Goal: Information Seeking & Learning: Learn about a topic

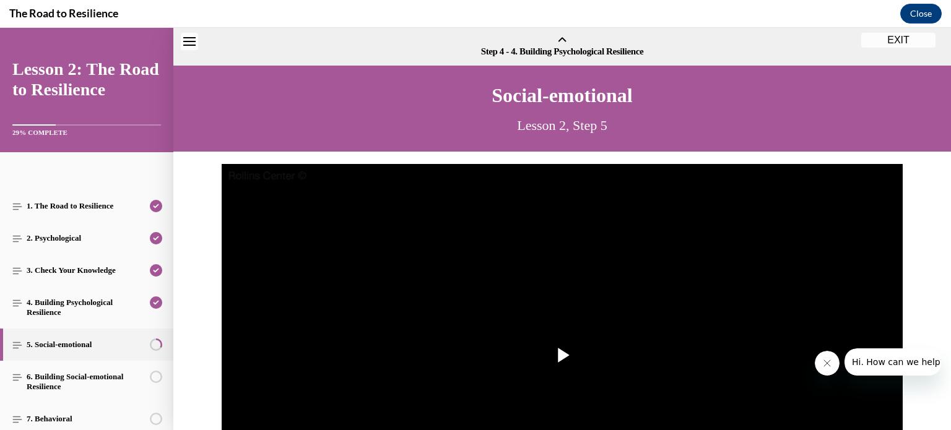
scroll to position [136, 0]
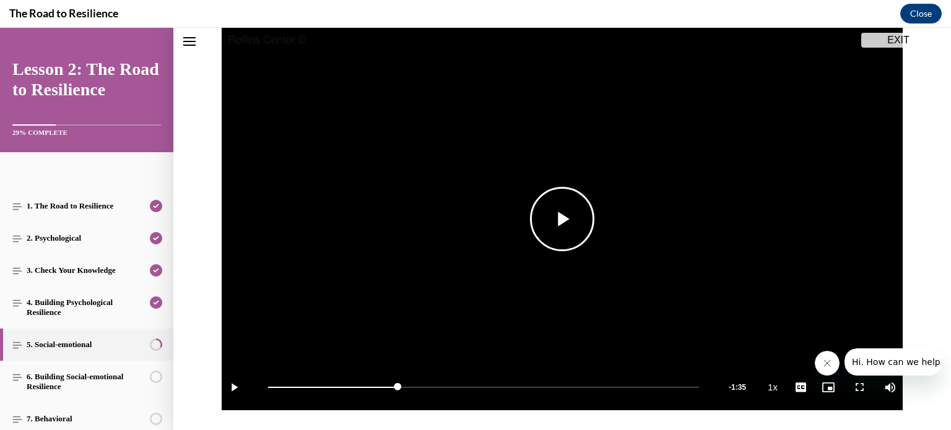
drag, startPoint x: 0, startPoint y: 28, endPoint x: 578, endPoint y: 218, distance: 608.2
click at [562, 219] on span "Video player" at bounding box center [562, 219] width 0 height 0
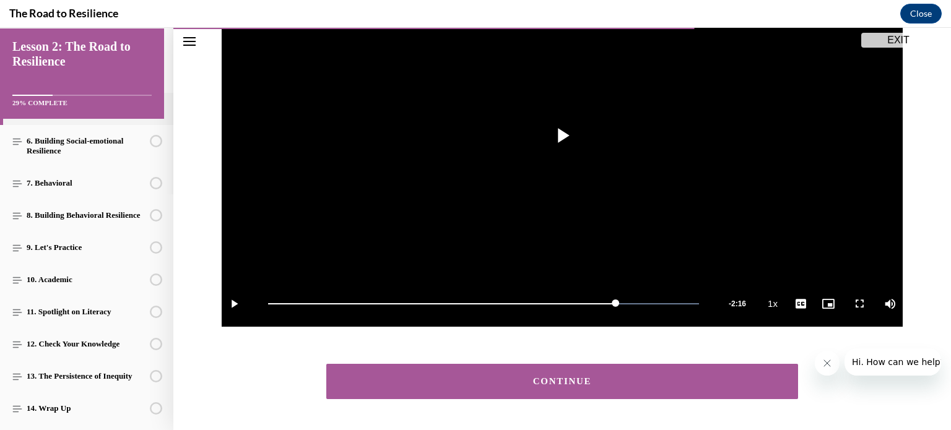
scroll to position [227, 0]
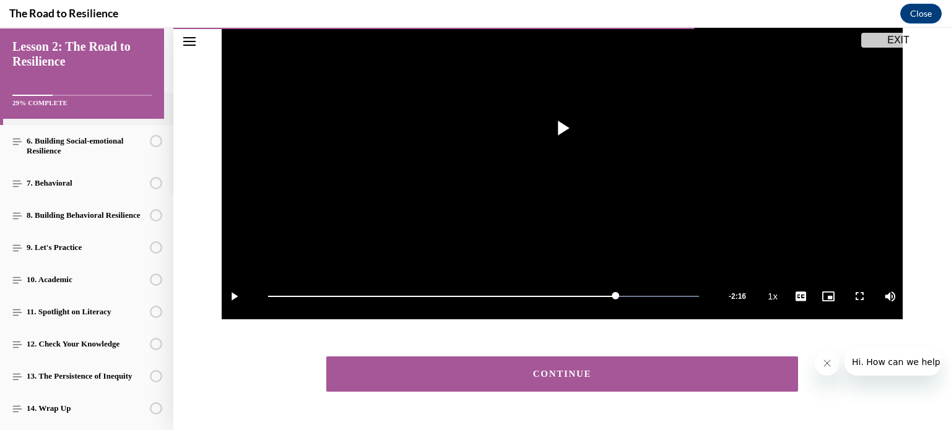
click at [545, 381] on button "CONTINUE" at bounding box center [562, 374] width 472 height 35
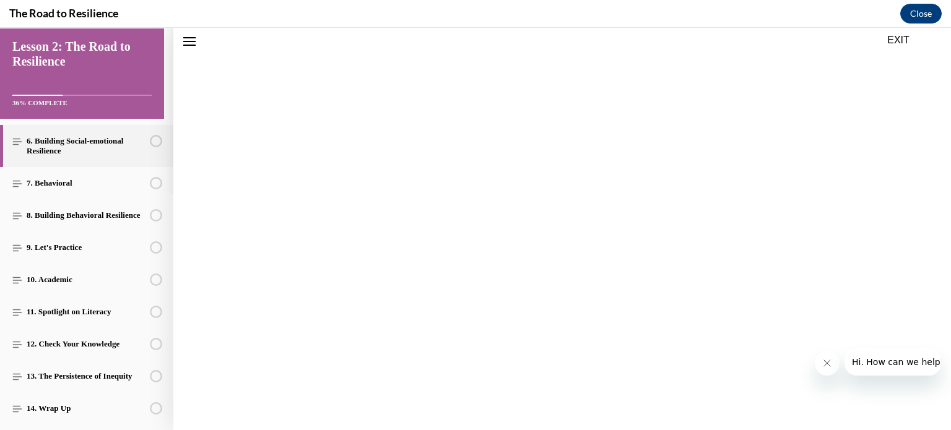
scroll to position [38, 0]
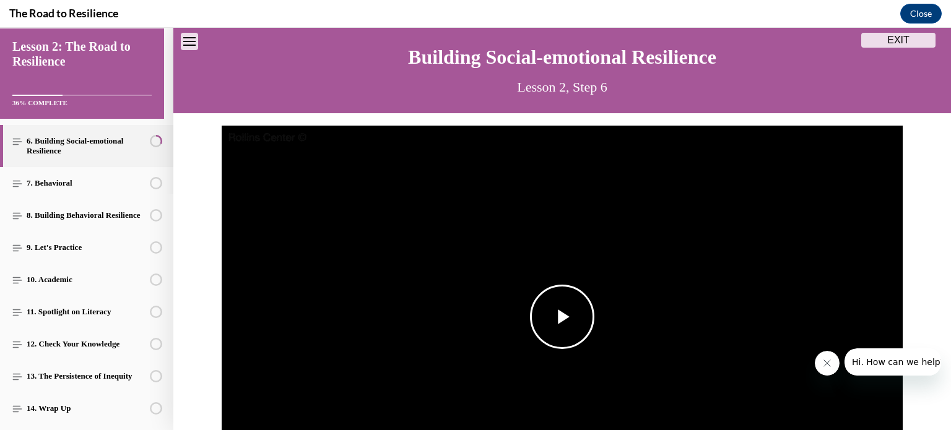
click at [562, 317] on span "Video player" at bounding box center [562, 317] width 0 height 0
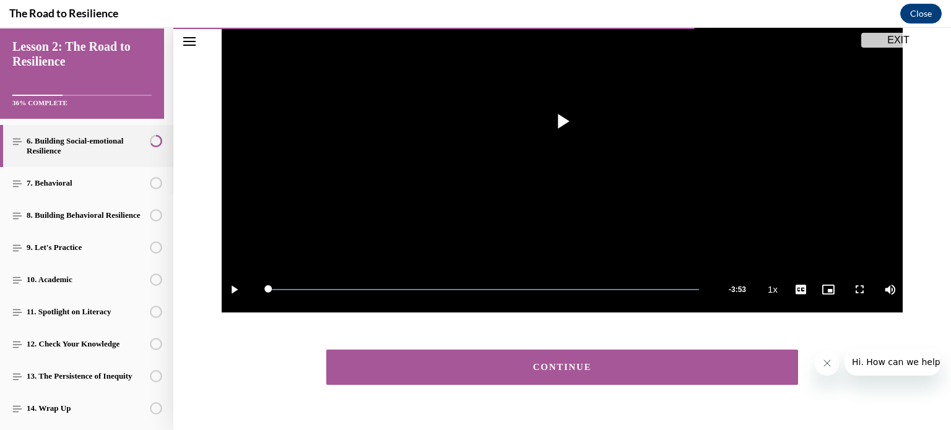
scroll to position [235, 0]
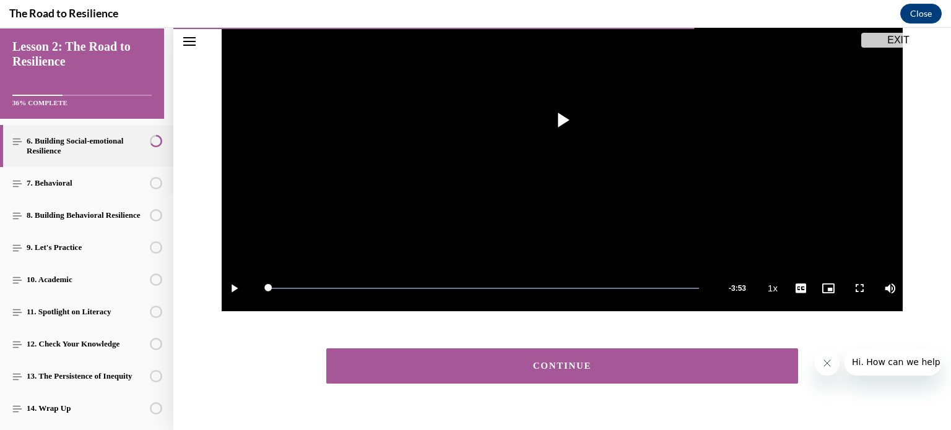
click at [523, 363] on div "CONTINUE" at bounding box center [562, 366] width 433 height 9
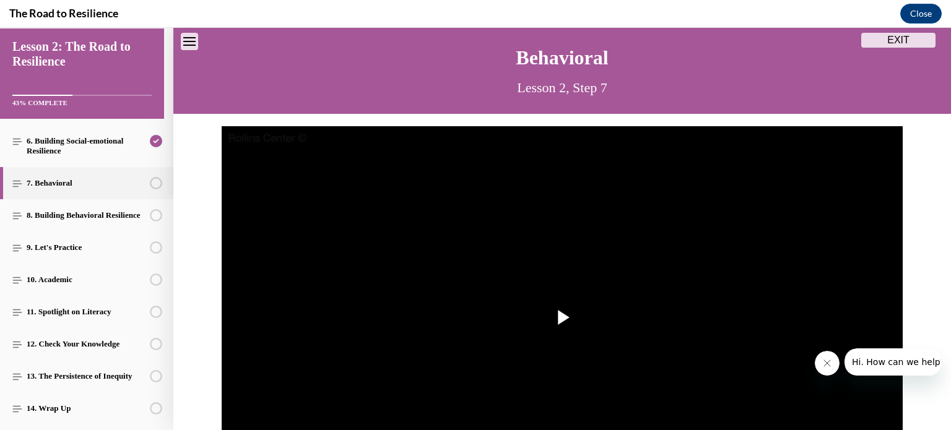
scroll to position [38, 0]
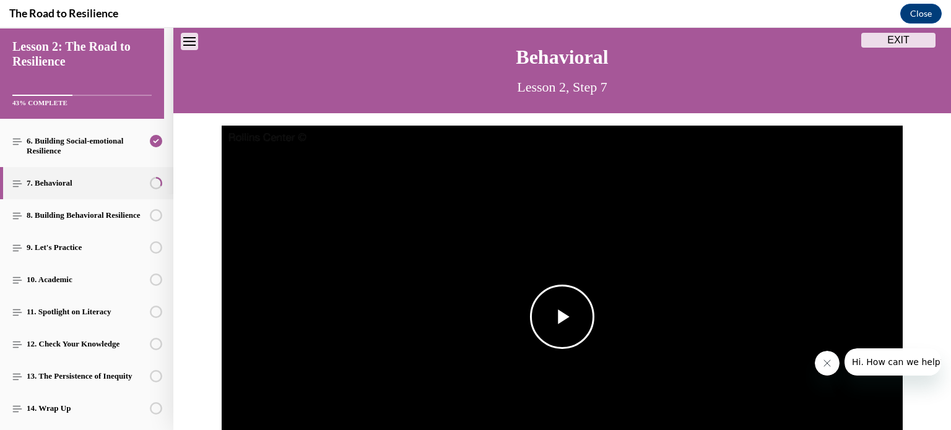
click at [562, 317] on span "Video player" at bounding box center [562, 317] width 0 height 0
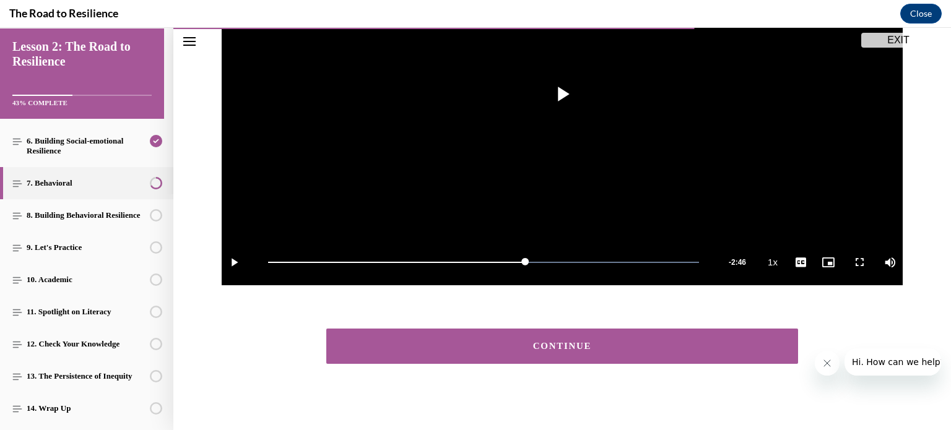
scroll to position [272, 0]
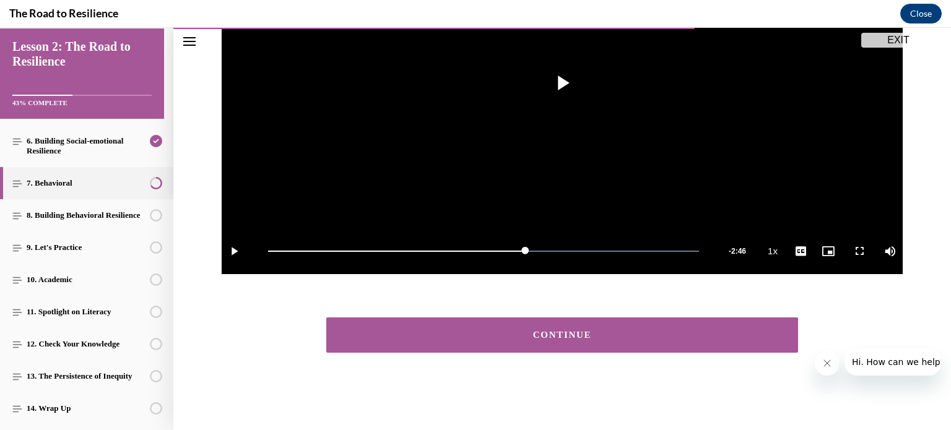
click at [557, 339] on div "CONTINUE" at bounding box center [562, 335] width 433 height 9
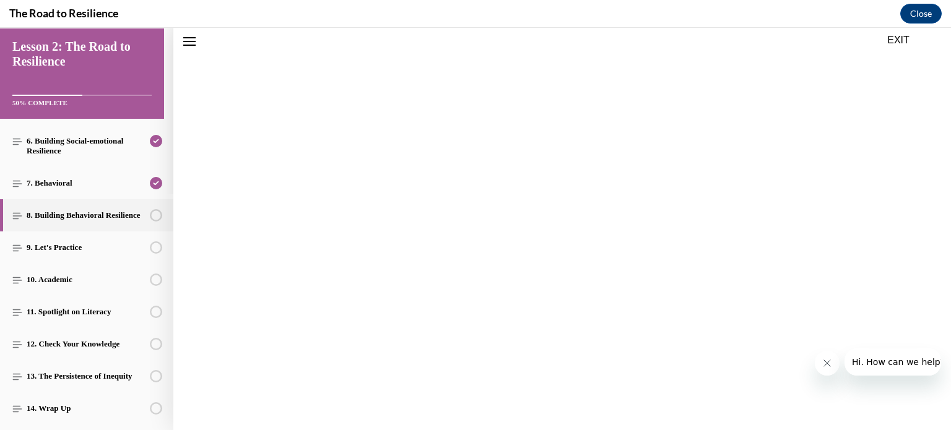
scroll to position [38, 0]
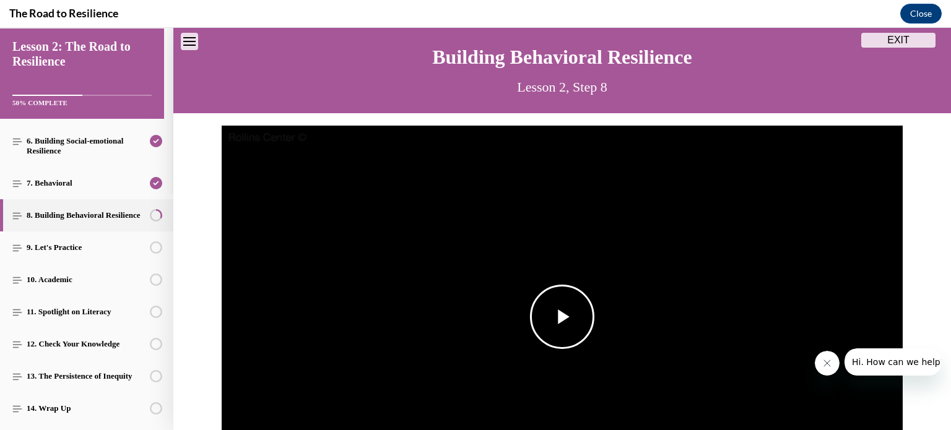
click at [562, 317] on span "Video player" at bounding box center [562, 317] width 0 height 0
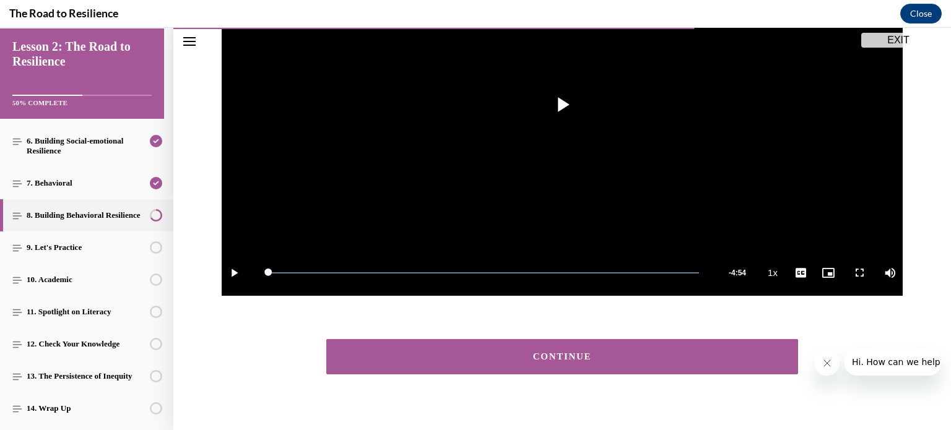
scroll to position [271, 0]
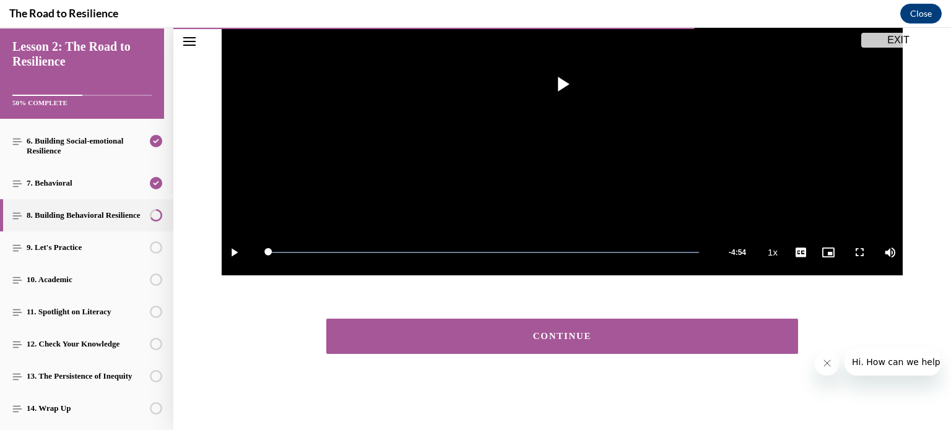
click at [620, 342] on button "CONTINUE" at bounding box center [562, 336] width 472 height 35
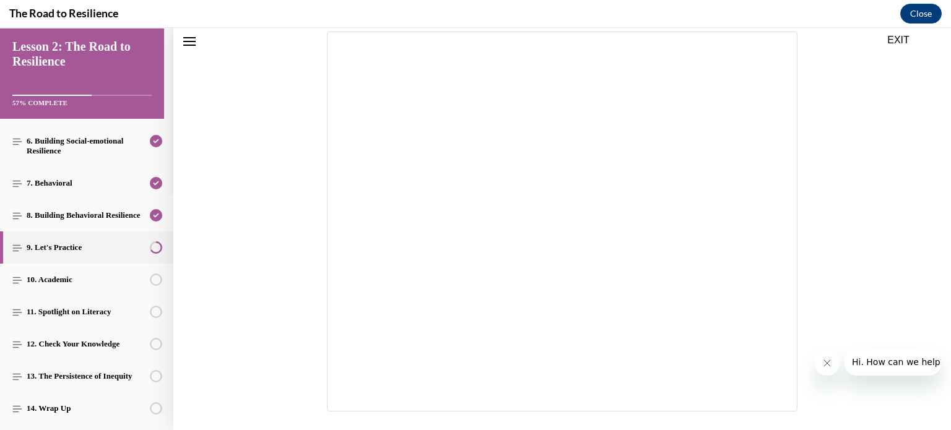
scroll to position [146, 0]
drag, startPoint x: 936, startPoint y: 175, endPoint x: 936, endPoint y: 214, distance: 38.4
click at [936, 214] on div at bounding box center [562, 214] width 778 height 381
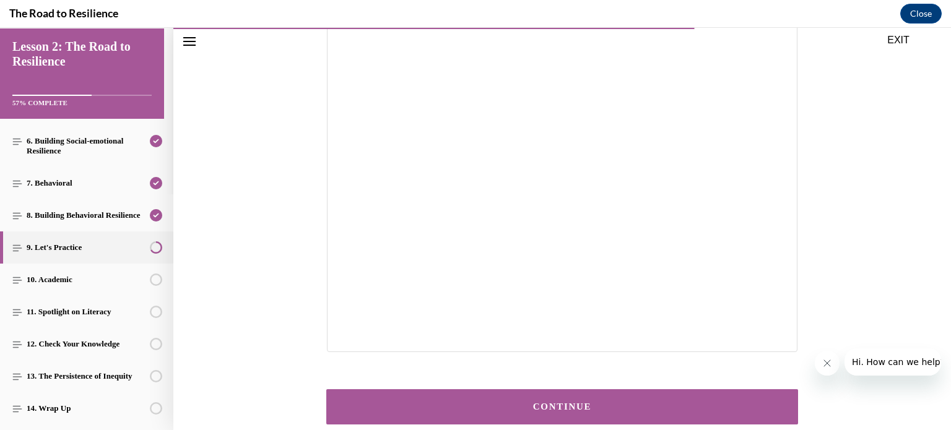
scroll to position [269, 0]
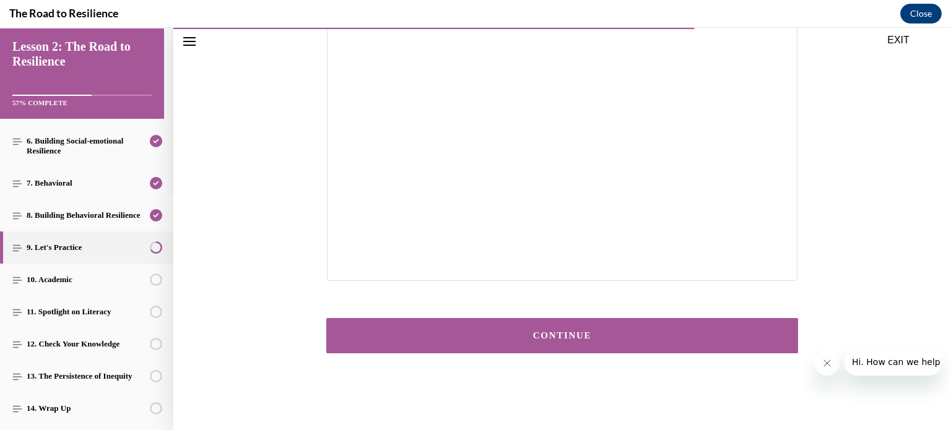
click at [622, 329] on button "CONTINUE" at bounding box center [562, 335] width 472 height 35
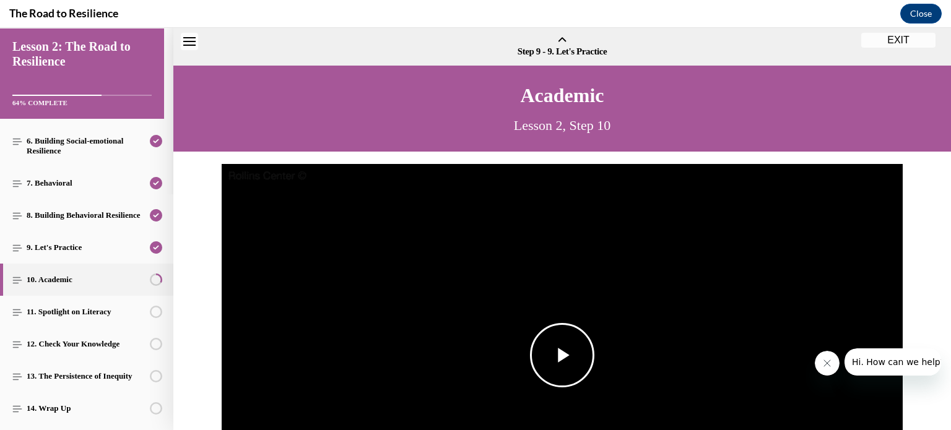
scroll to position [38, 0]
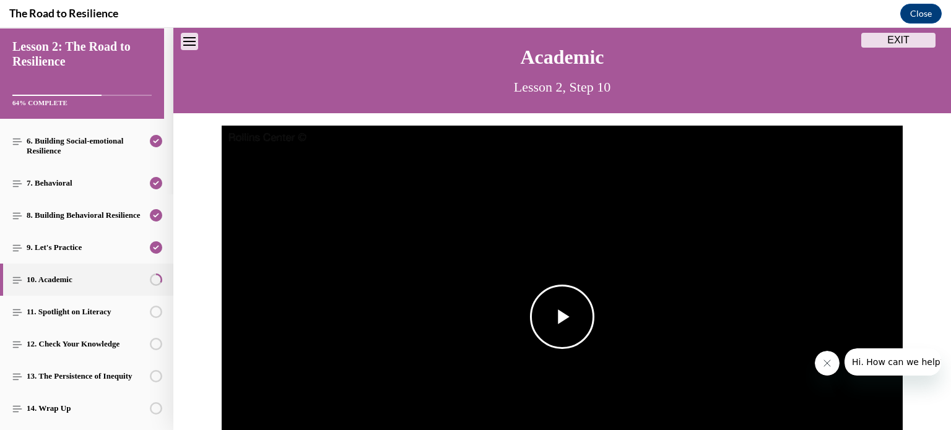
click at [562, 317] on span "Video player" at bounding box center [562, 317] width 0 height 0
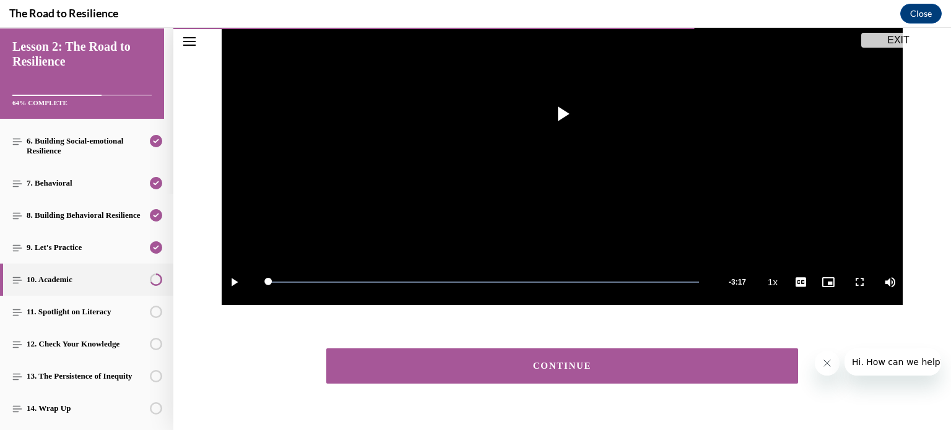
scroll to position [272, 0]
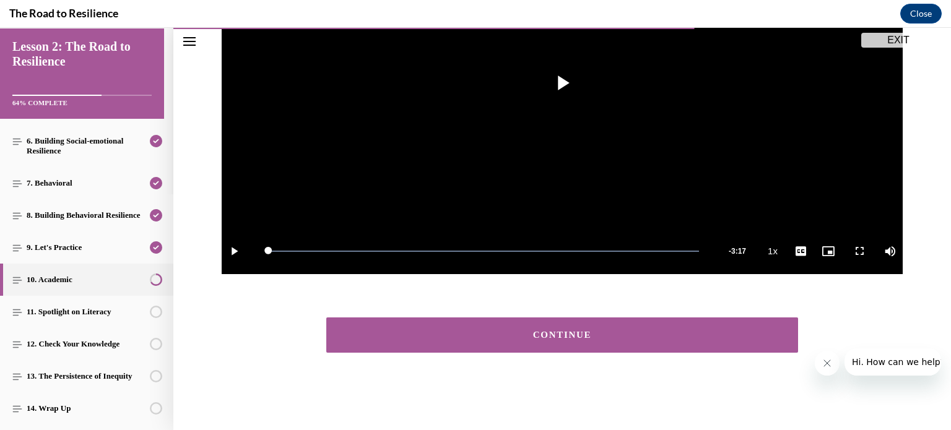
click at [578, 329] on button "CONTINUE" at bounding box center [562, 335] width 472 height 35
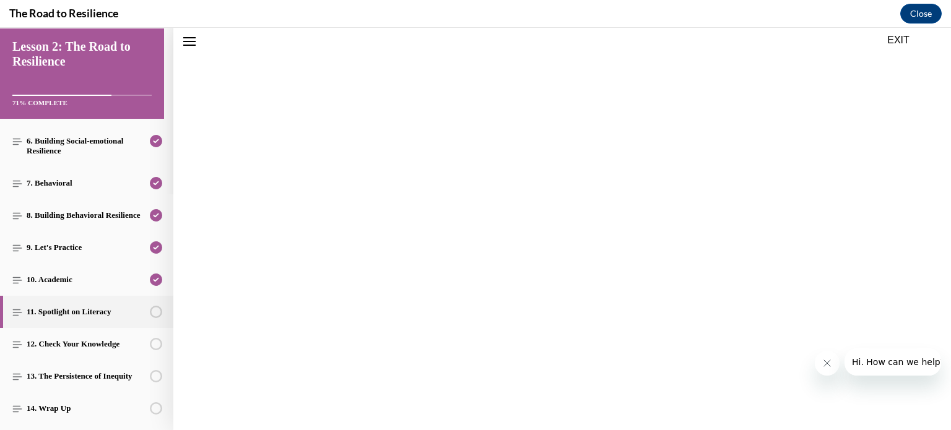
scroll to position [38, 0]
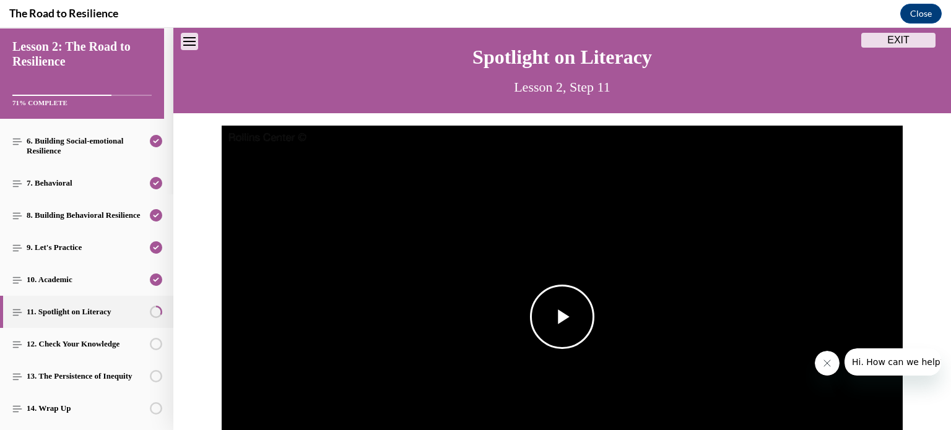
click at [562, 317] on span "Video player" at bounding box center [562, 317] width 0 height 0
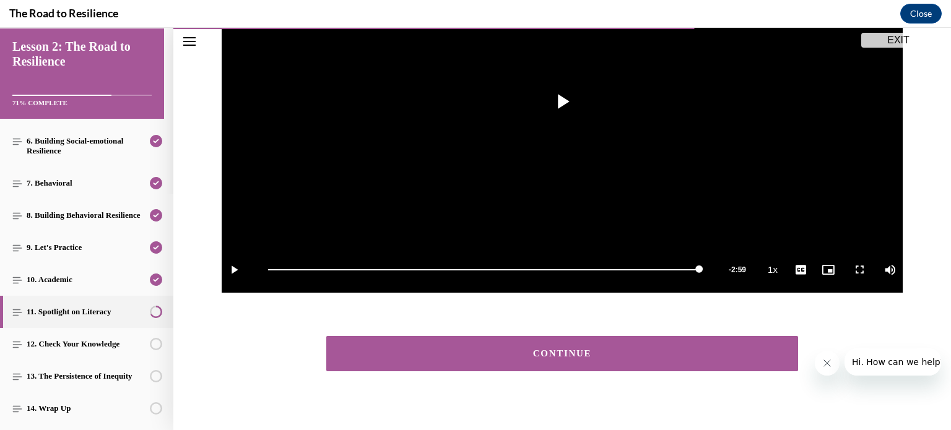
scroll to position [258, 0]
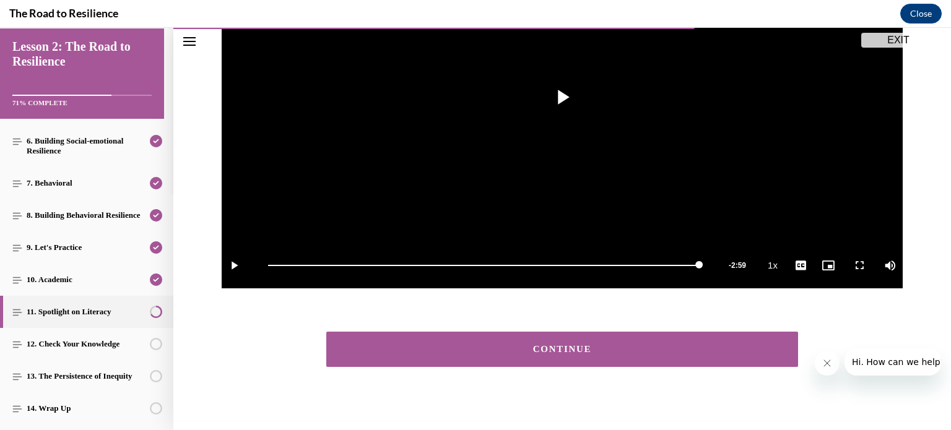
click at [557, 346] on div "CONTINUE" at bounding box center [562, 349] width 433 height 9
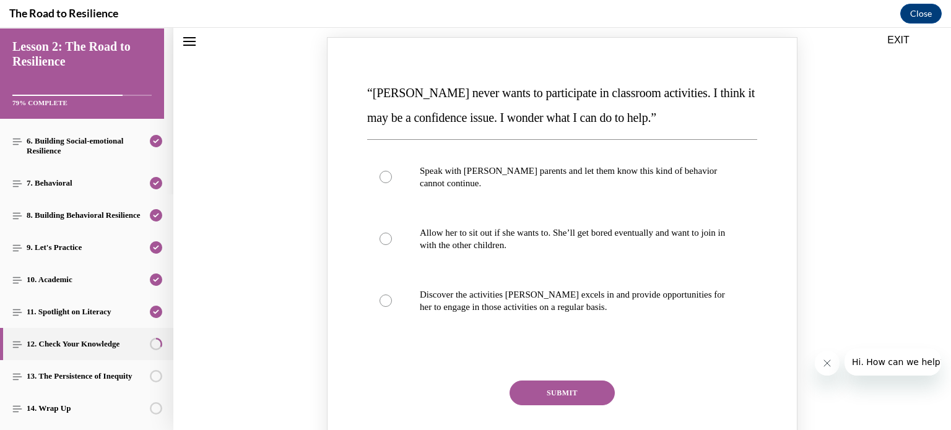
scroll to position [170, 0]
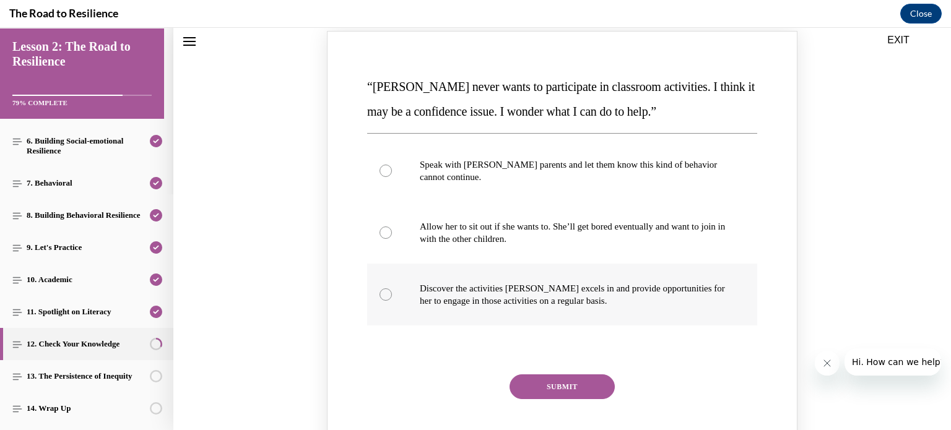
click at [496, 290] on p "Discover the activities Mattison excels in and provide opportunities for her to…" at bounding box center [573, 294] width 307 height 25
click at [392, 290] on input "Discover the activities Mattison excels in and provide opportunities for her to…" at bounding box center [386, 295] width 12 height 12
radio input "true"
click at [561, 383] on button "SUBMIT" at bounding box center [562, 387] width 105 height 25
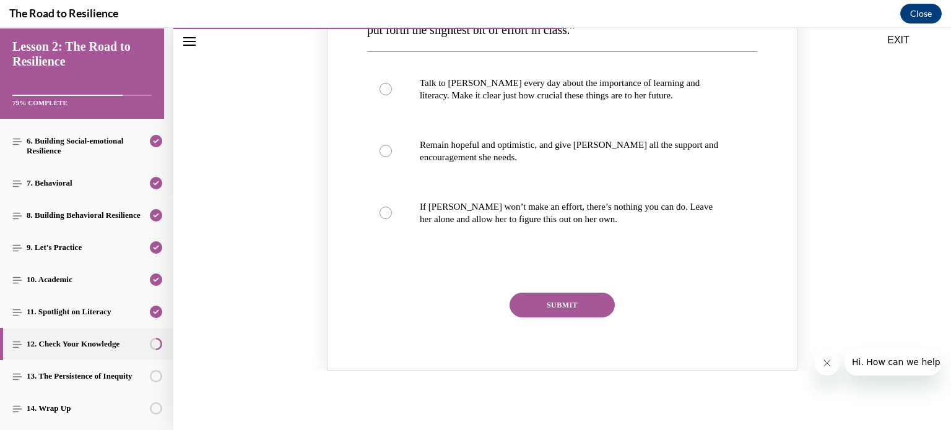
scroll to position [794, 0]
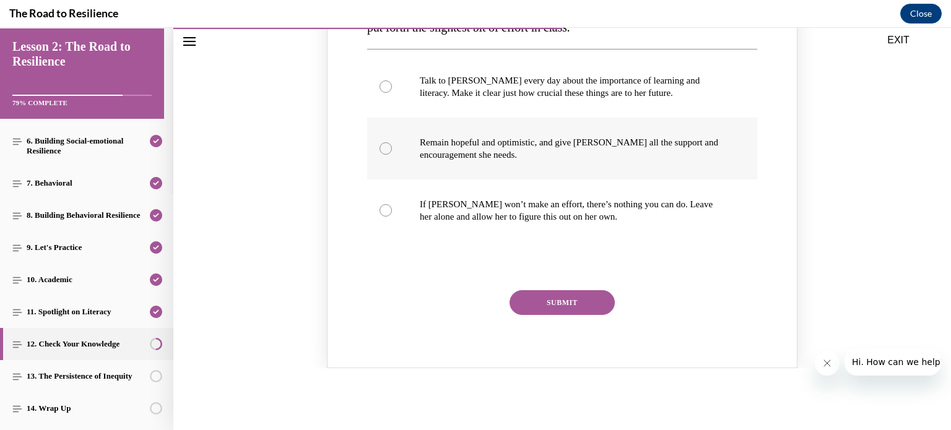
click at [461, 156] on p "Remain hopeful and optimistic, and give Alyson all the support and encouragemen…" at bounding box center [573, 148] width 307 height 25
click at [392, 155] on input "Remain hopeful and optimistic, and give Alyson all the support and encouragemen…" at bounding box center [386, 148] width 12 height 12
radio input "true"
click at [547, 305] on button "SUBMIT" at bounding box center [562, 302] width 105 height 25
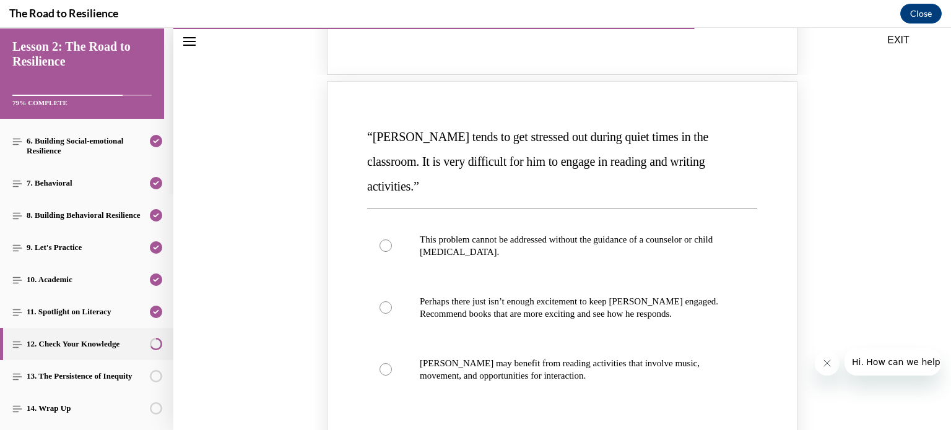
scroll to position [1243, 0]
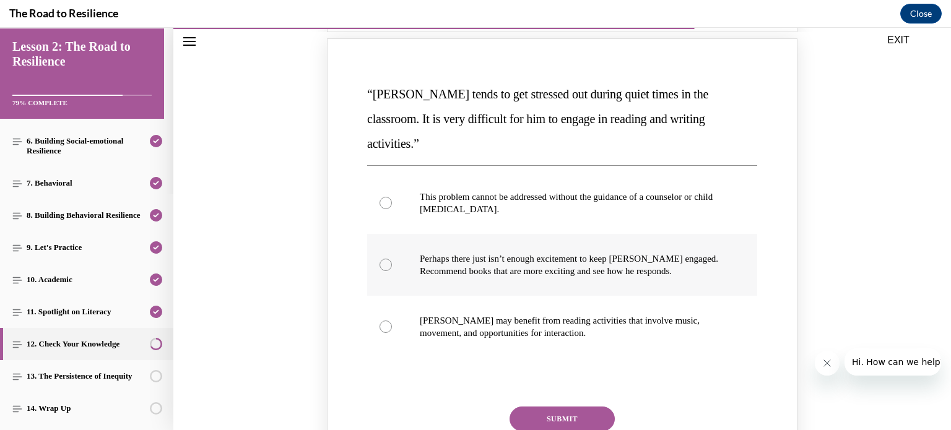
click at [586, 253] on p "Perhaps there just isn’t enough excitement to keep Harrison engaged. Recommend …" at bounding box center [573, 265] width 307 height 25
click at [392, 259] on input "Perhaps there just isn’t enough excitement to keep Harrison engaged. Recommend …" at bounding box center [386, 265] width 12 height 12
radio input "true"
click at [543, 407] on button "SUBMIT" at bounding box center [562, 419] width 105 height 25
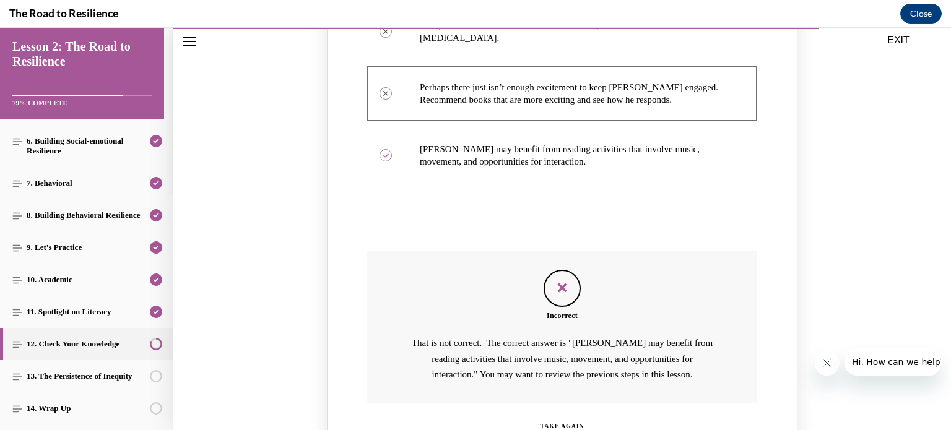
scroll to position [1440, 0]
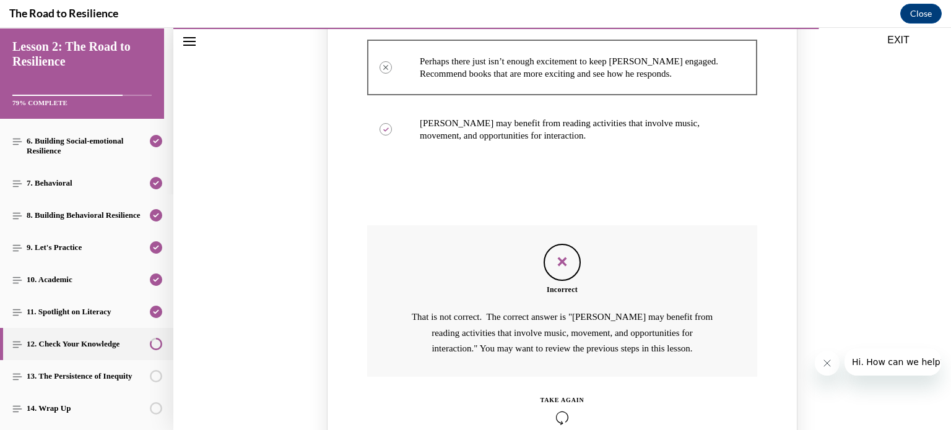
click at [560, 396] on div "TAKE AGAIN" at bounding box center [563, 410] width 44 height 29
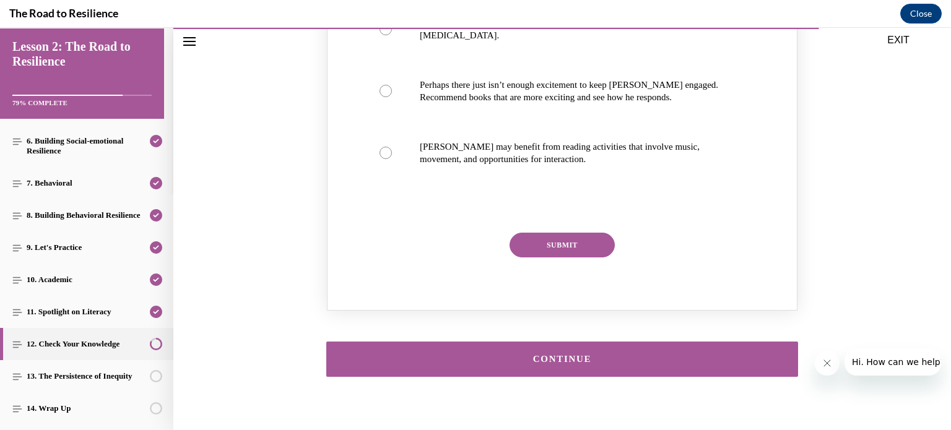
scroll to position [1414, 0]
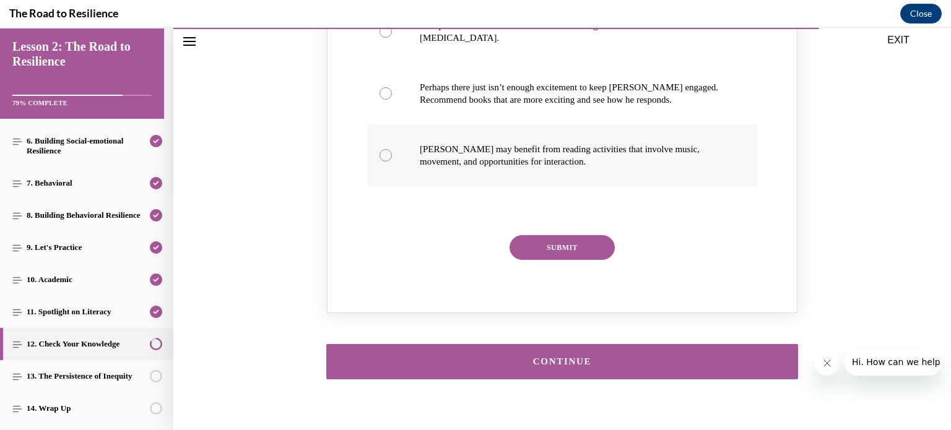
click at [466, 143] on p "Harrison may benefit from reading activities that involve music, movement, and …" at bounding box center [573, 155] width 307 height 25
click at [392, 149] on input "Harrison may benefit from reading activities that involve music, movement, and …" at bounding box center [386, 155] width 12 height 12
radio input "true"
click at [570, 235] on button "SUBMIT" at bounding box center [562, 247] width 105 height 25
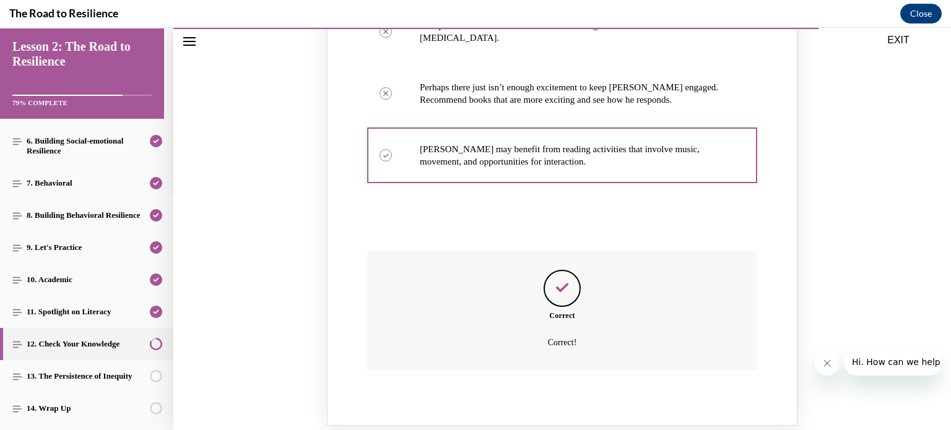
scroll to position [1527, 0]
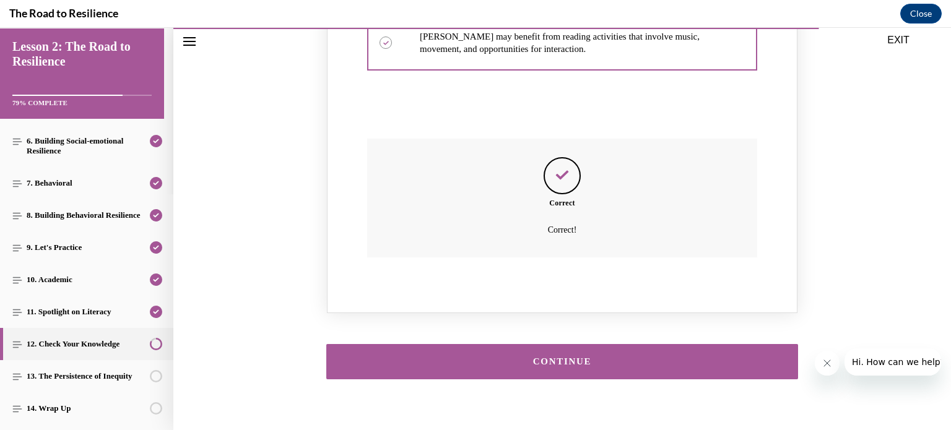
click at [609, 344] on button "CONTINUE" at bounding box center [562, 361] width 472 height 35
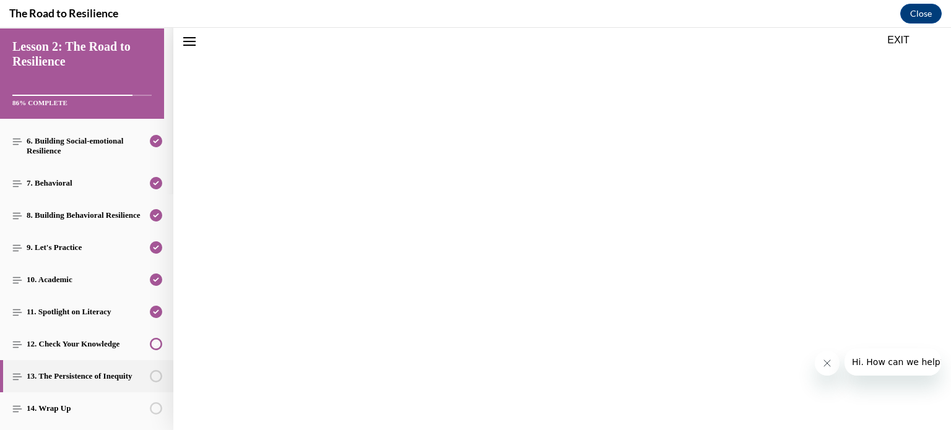
click at [609, 344] on section "Check Your Knowledge Lesson 2, Step 12 Select the best response for each of the…" at bounding box center [562, 138] width 778 height 1918
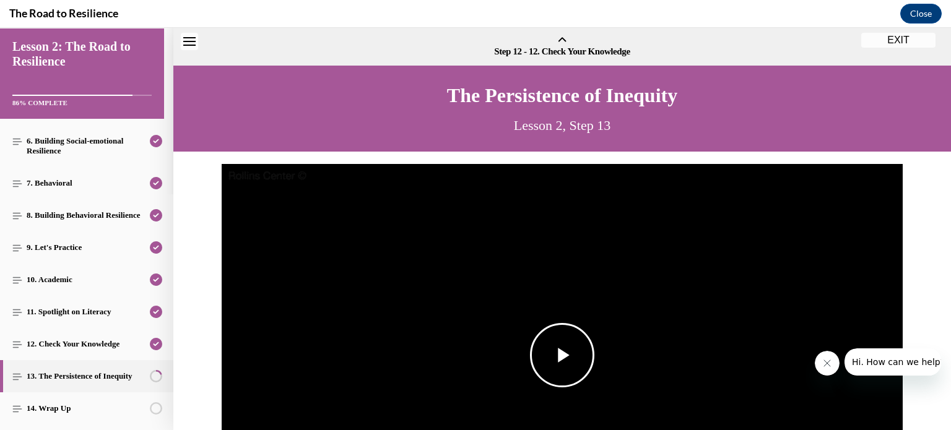
scroll to position [38, 0]
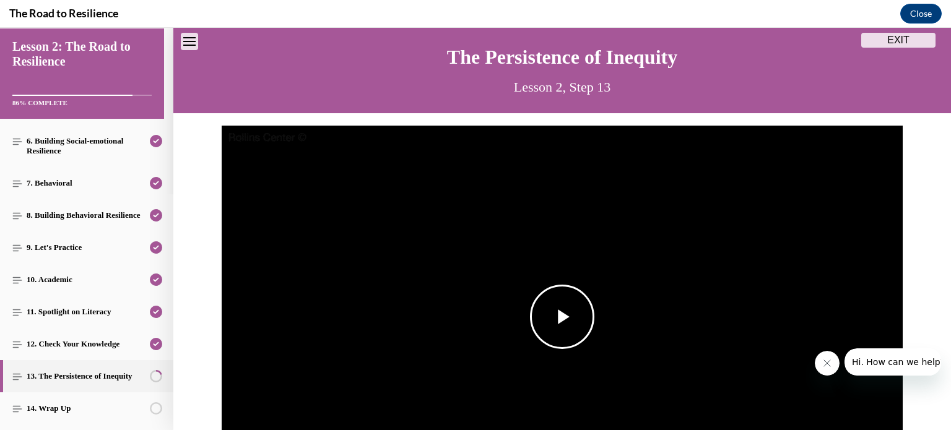
click at [562, 317] on span "Video player" at bounding box center [562, 317] width 0 height 0
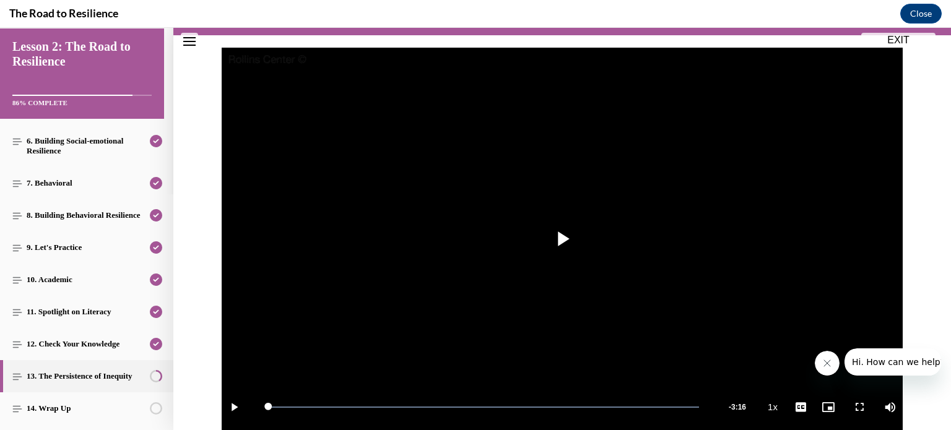
drag, startPoint x: 941, startPoint y: 159, endPoint x: 943, endPoint y: 237, distance: 78.7
click at [943, 237] on div "Step 12 - 12. Check Your Knowledge Step 13 of 14 13. The Persistence of Inequit…" at bounding box center [562, 229] width 778 height 403
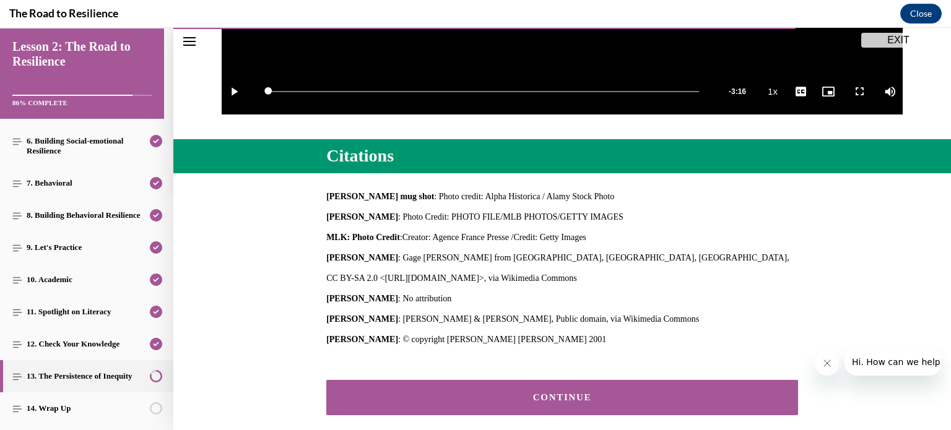
scroll to position [494, 0]
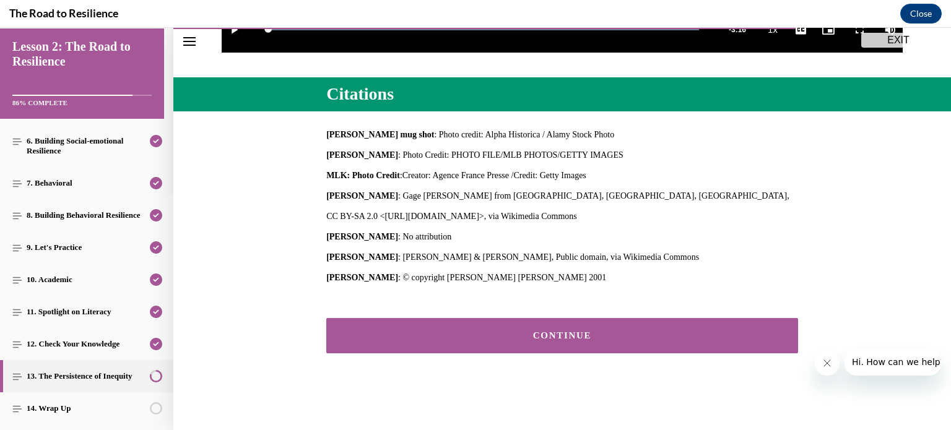
click at [567, 342] on button "CONTINUE" at bounding box center [562, 335] width 472 height 35
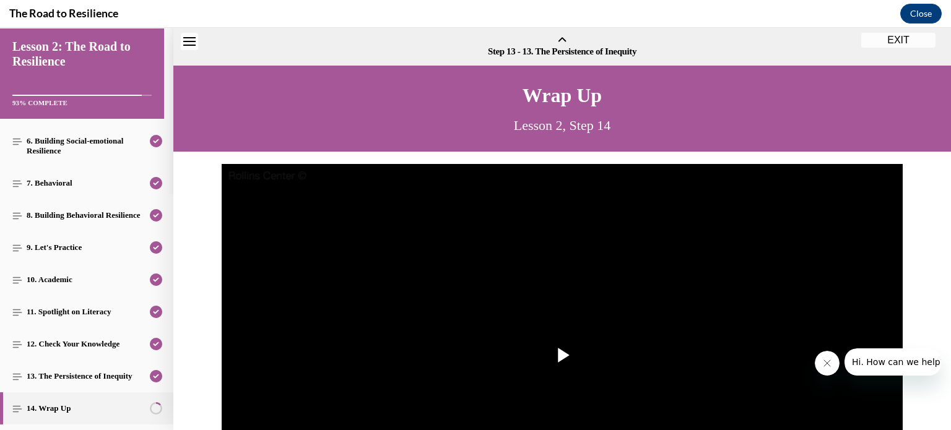
scroll to position [38, 0]
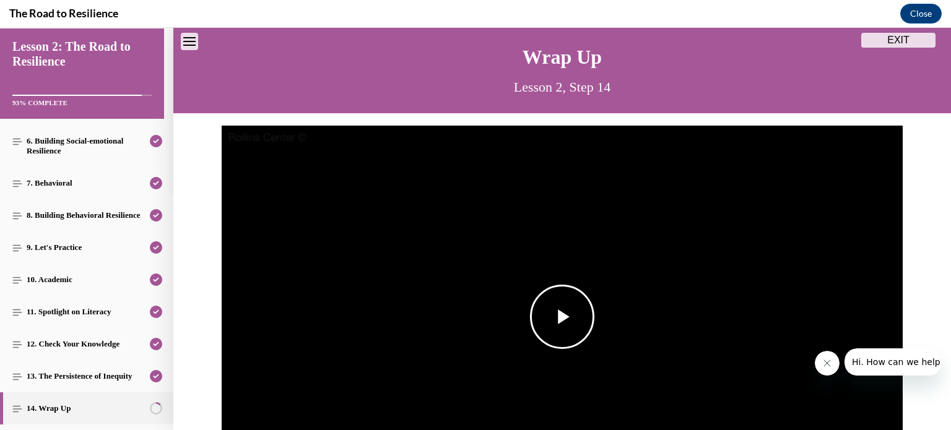
click at [562, 317] on span "Video player" at bounding box center [562, 317] width 0 height 0
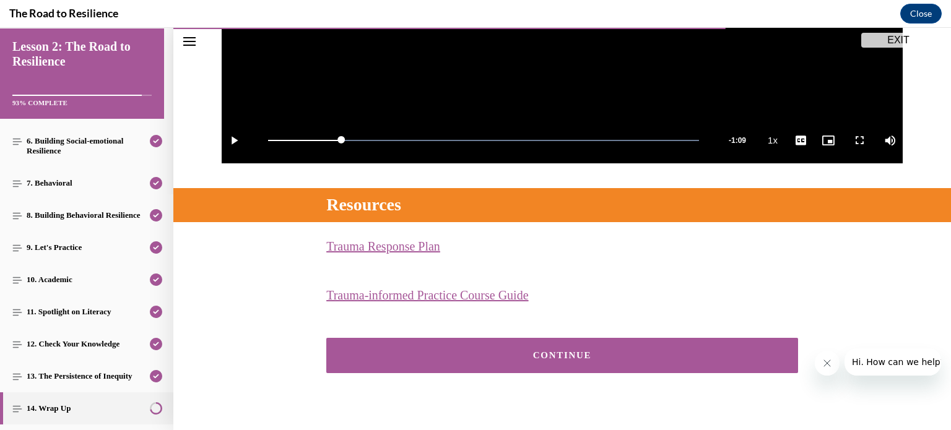
scroll to position [404, 0]
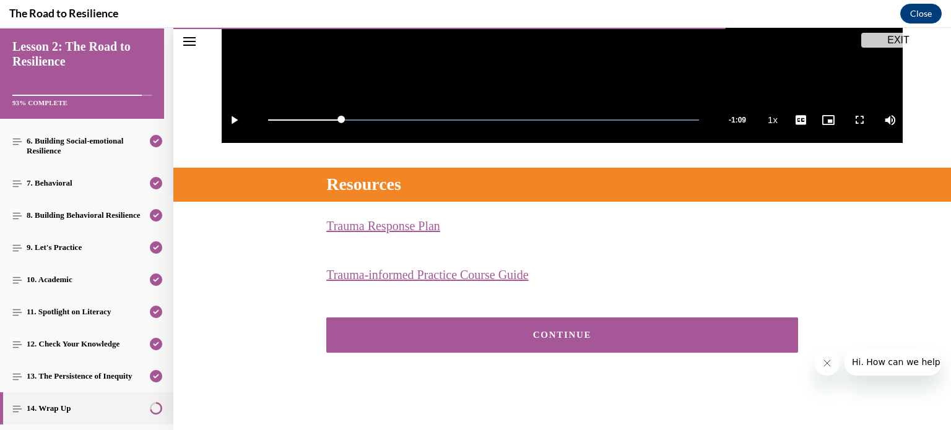
click at [565, 344] on button "CONTINUE" at bounding box center [562, 335] width 472 height 35
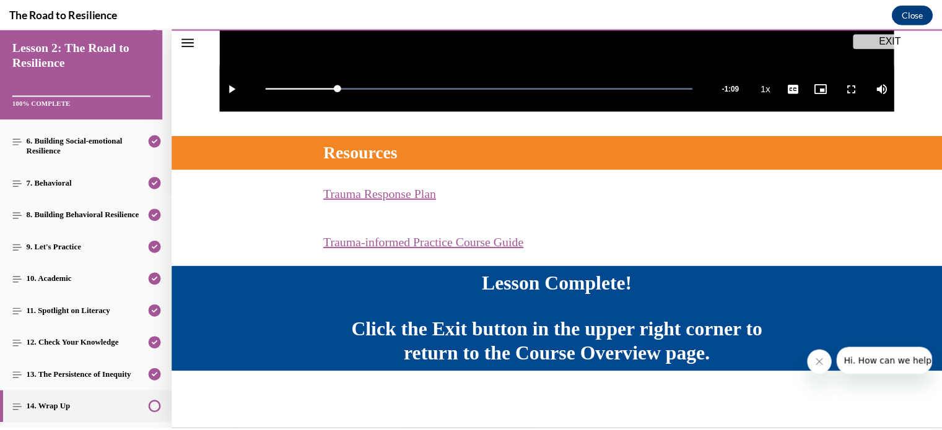
scroll to position [436, 0]
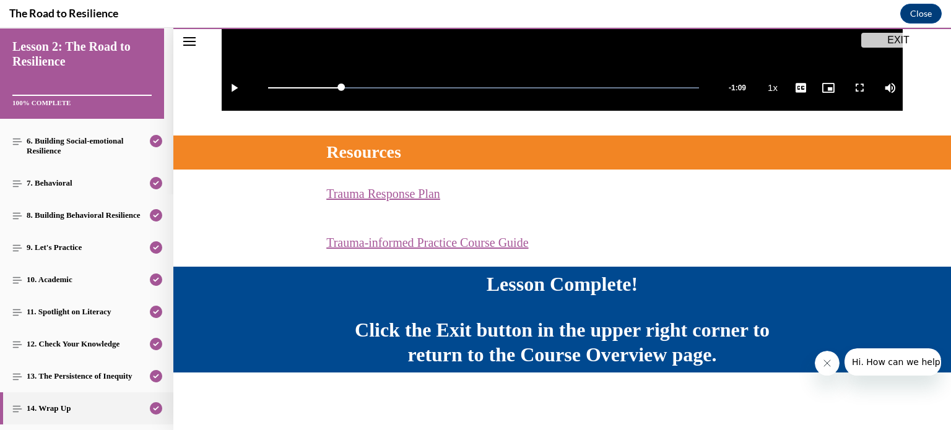
click at [891, 37] on button "EXIT" at bounding box center [898, 40] width 74 height 15
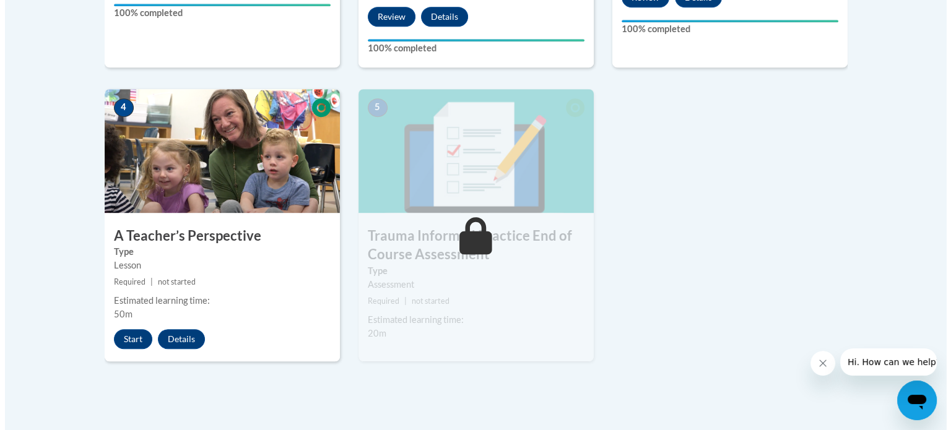
scroll to position [671, 0]
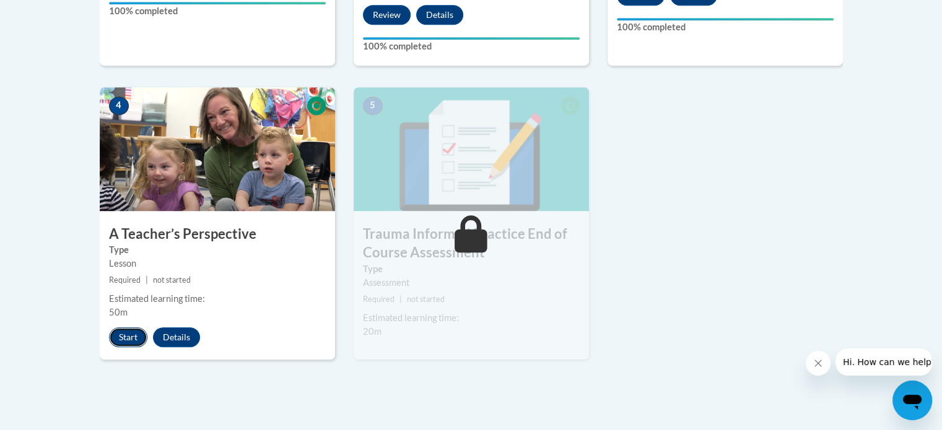
click at [125, 333] on button "Start" at bounding box center [128, 338] width 38 height 20
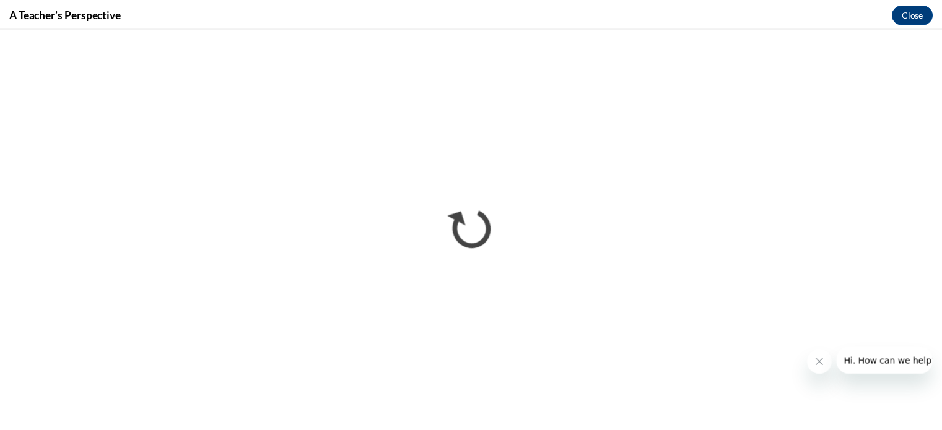
scroll to position [0, 0]
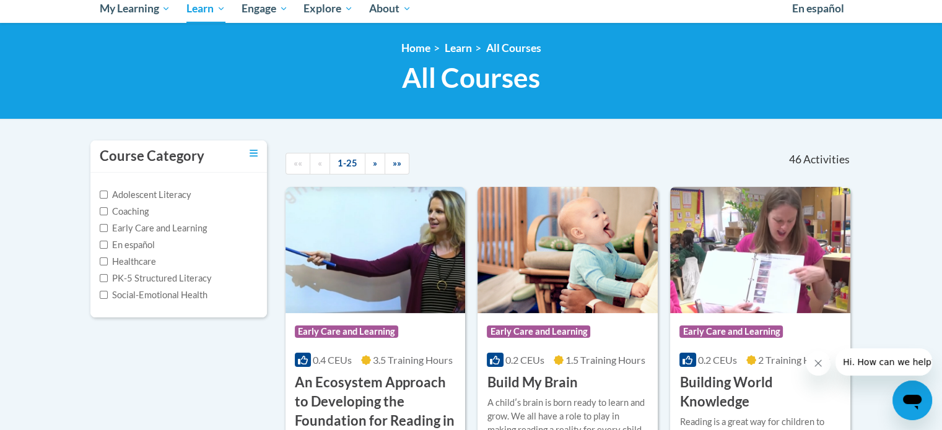
scroll to position [144, 0]
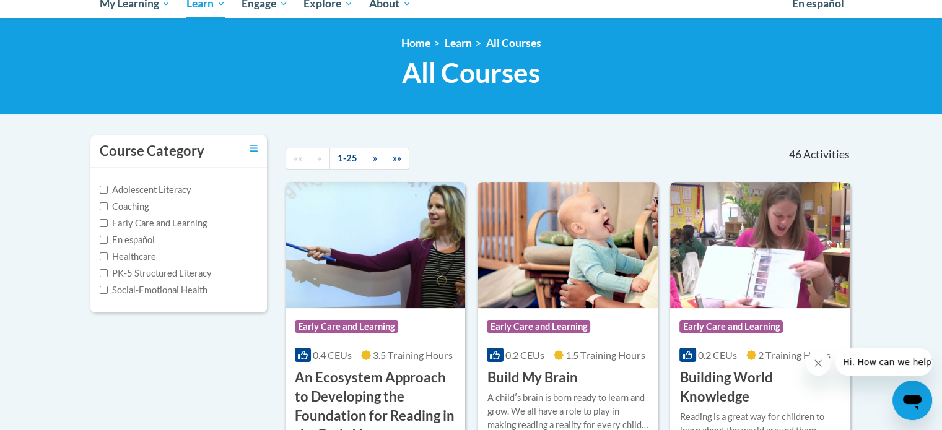
click at [173, 290] on label "Social-Emotional Health" at bounding box center [154, 291] width 108 height 14
click at [108, 290] on input "Social-Emotional Health" at bounding box center [104, 290] width 8 height 8
checkbox input "true"
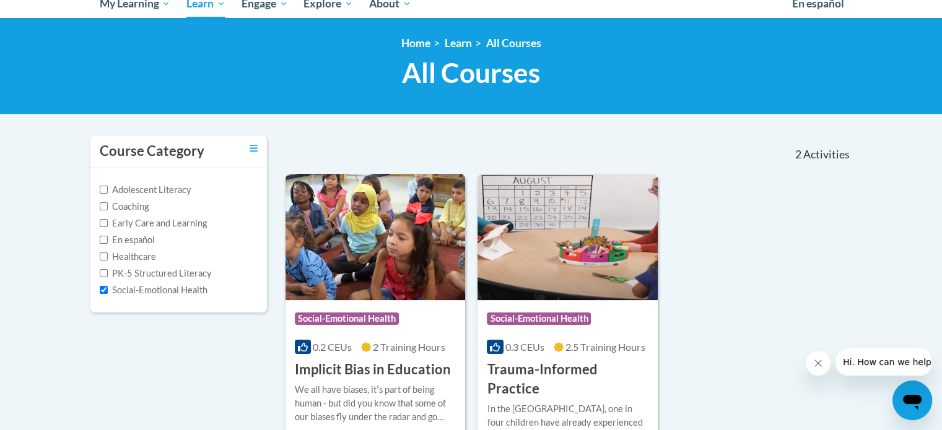
drag, startPoint x: 706, startPoint y: 237, endPoint x: 728, endPoint y: 240, distance: 22.4
click at [728, 240] on div "Course Category: Social-Emotional Health 0.2 CEUs 2 Training Hours COURSE Impli…" at bounding box center [568, 319] width 567 height 291
click at [353, 376] on h3 "Implicit Bias in Education" at bounding box center [373, 369] width 156 height 19
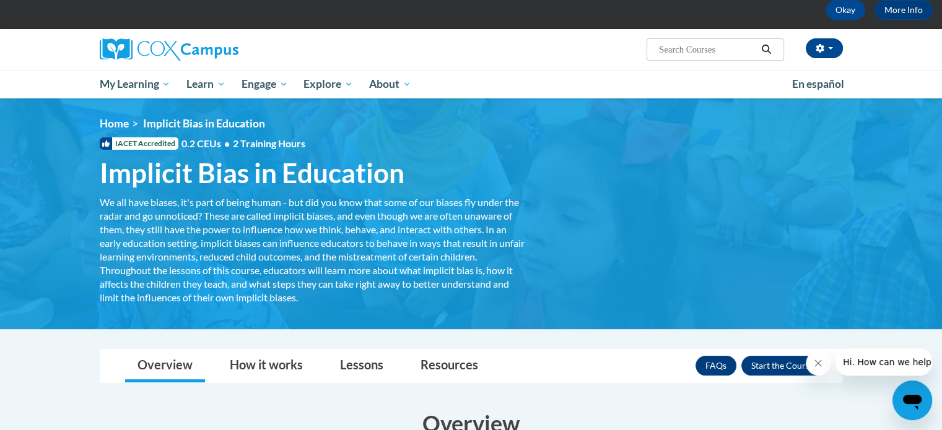
scroll to position [59, 0]
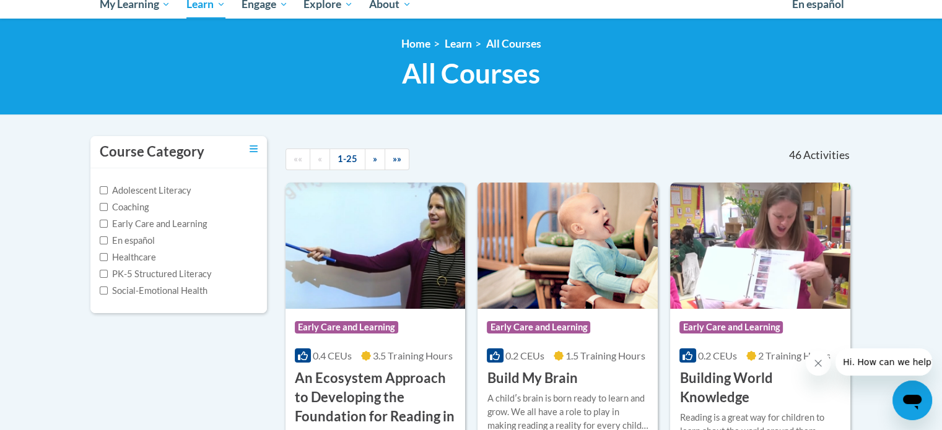
click at [188, 227] on label "Early Care and Learning" at bounding box center [153, 224] width 107 height 14
click at [108, 227] on input "Early Care and Learning" at bounding box center [104, 224] width 8 height 8
checkbox input "true"
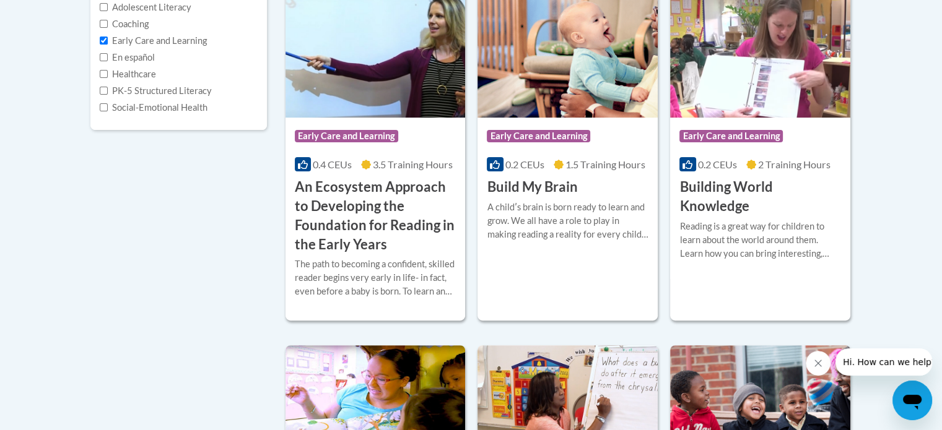
scroll to position [245, 0]
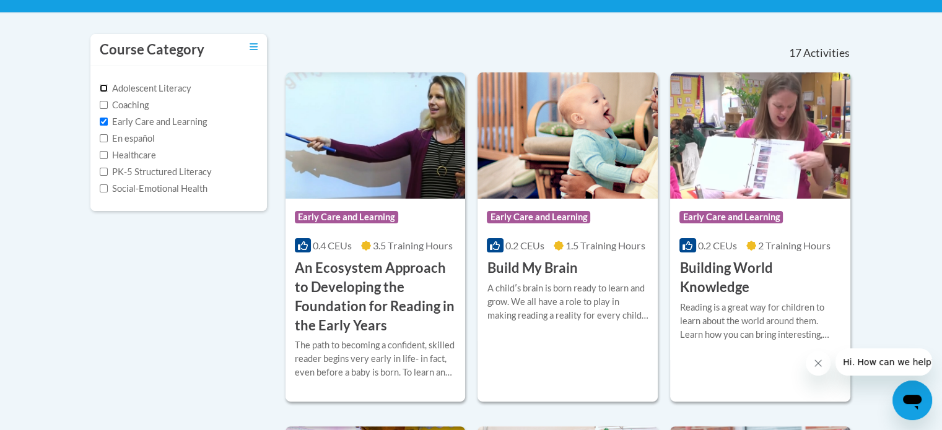
click at [102, 86] on input "Adolescent Literacy" at bounding box center [104, 88] width 8 height 8
checkbox input "true"
click at [100, 171] on input "PK-5 Structured Literacy" at bounding box center [104, 172] width 8 height 8
checkbox input "true"
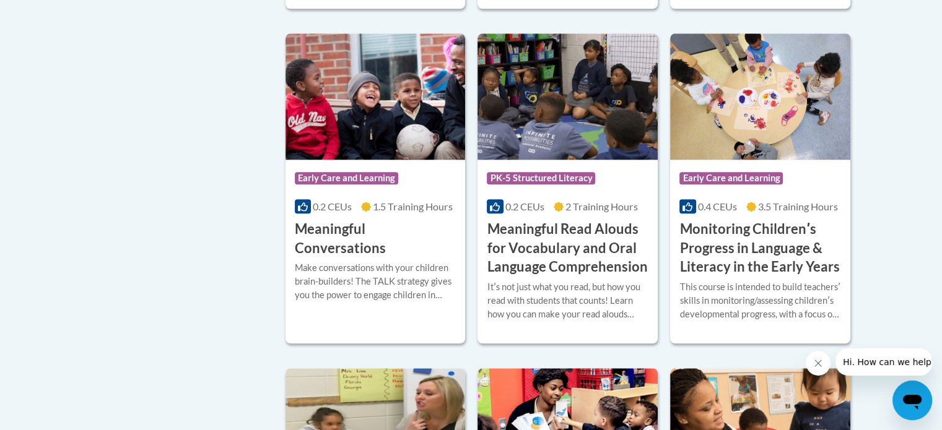
scroll to position [1294, 0]
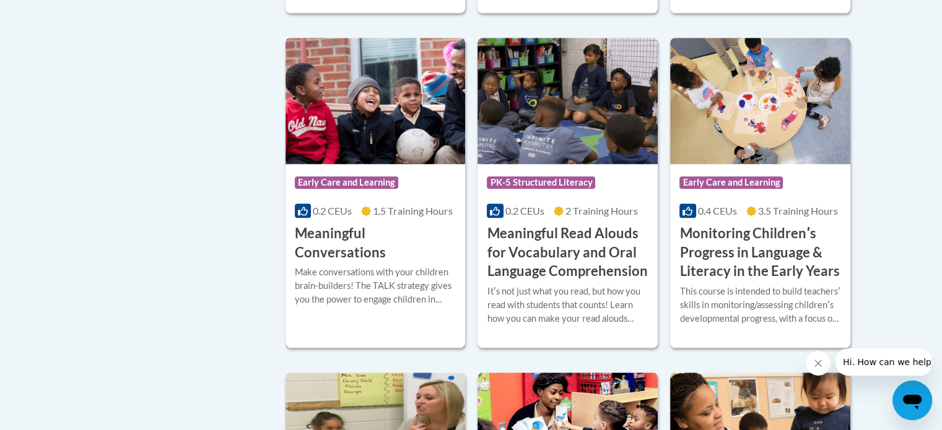
click at [348, 269] on div "Make conversations with your children brain-builders! The TALK strategy gives y…" at bounding box center [376, 286] width 162 height 41
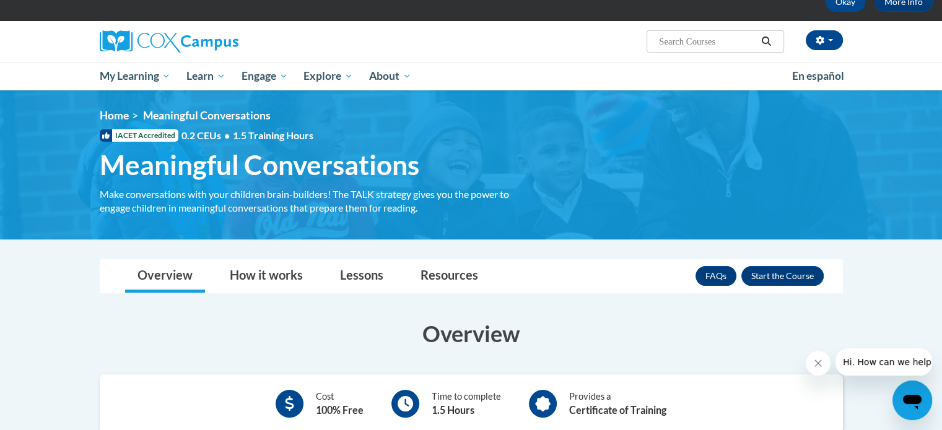
scroll to position [65, 0]
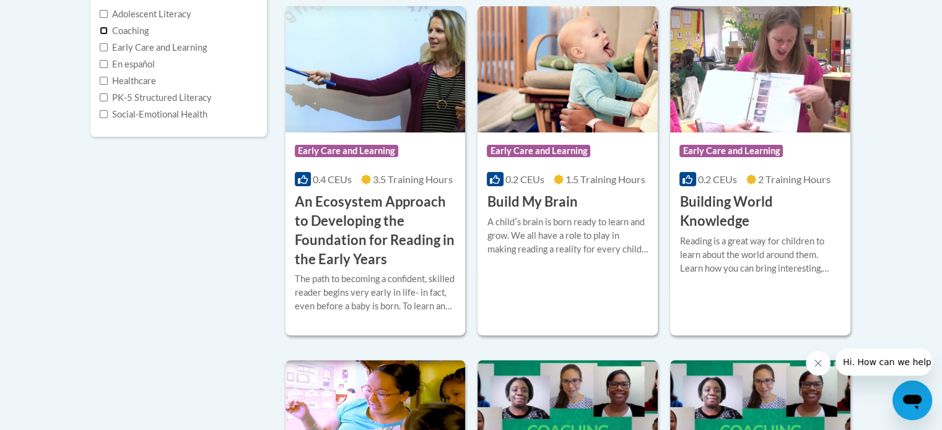
click at [105, 30] on input "Coaching" at bounding box center [104, 31] width 8 height 8
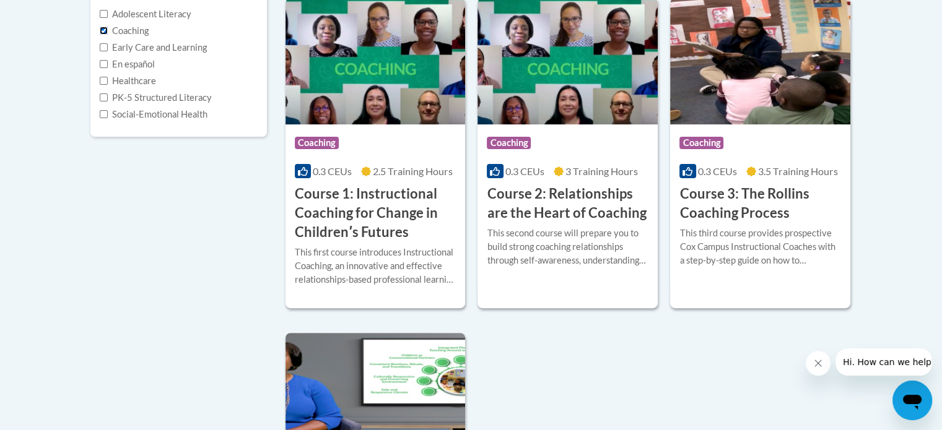
click at [105, 30] on input "Coaching" at bounding box center [104, 31] width 8 height 8
checkbox input "false"
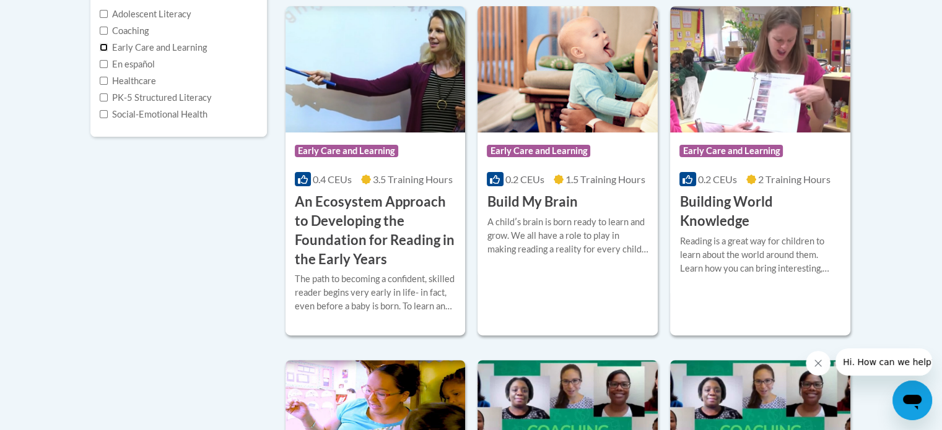
click at [102, 48] on input "Early Care and Learning" at bounding box center [104, 47] width 8 height 8
checkbox input "true"
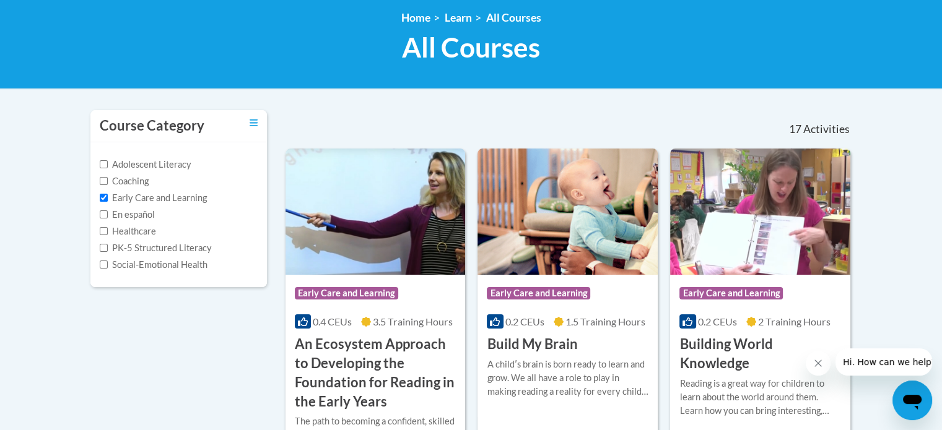
scroll to position [147, 0]
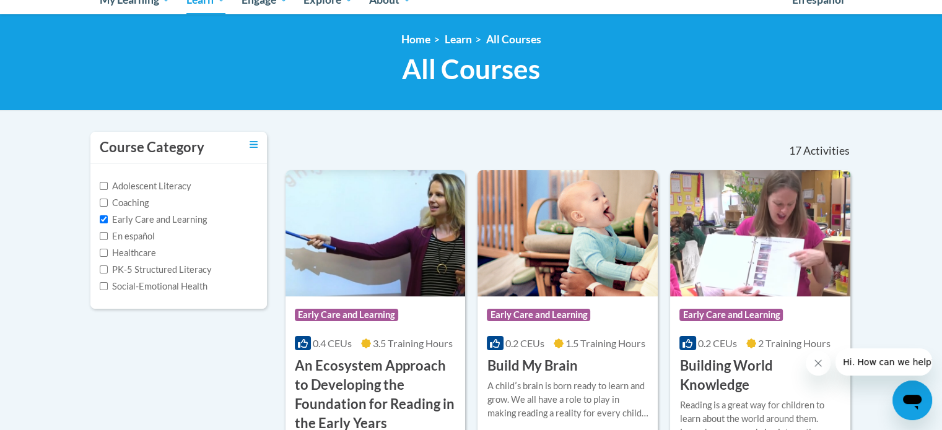
click at [124, 267] on label "PK-5 Structured Literacy" at bounding box center [156, 270] width 112 height 14
click at [108, 267] on input "PK-5 Structured Literacy" at bounding box center [104, 270] width 8 height 8
checkbox input "true"
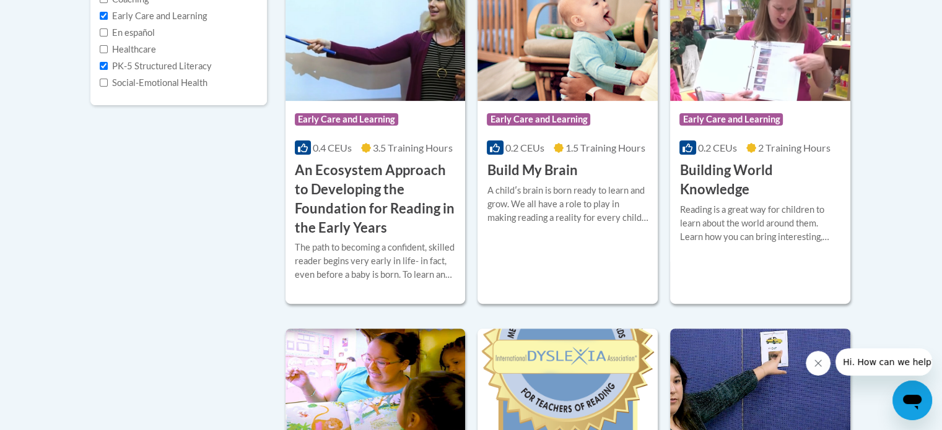
scroll to position [248, 0]
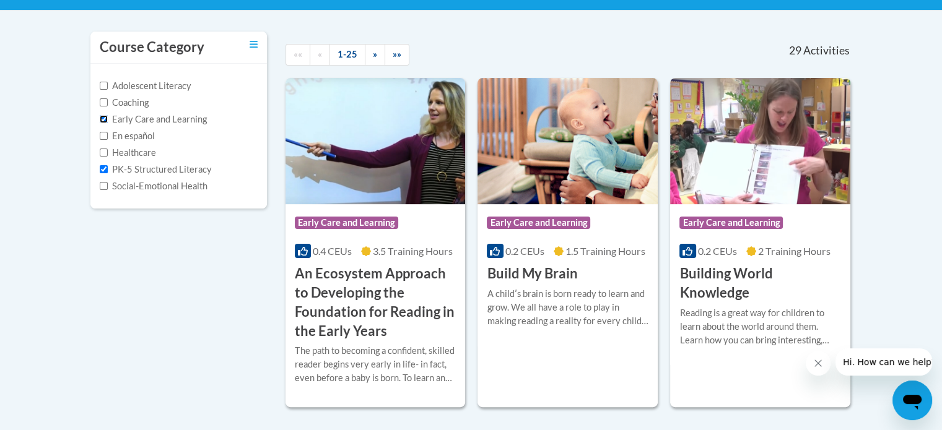
click at [100, 120] on input "Early Care and Learning" at bounding box center [104, 119] width 8 height 8
checkbox input "false"
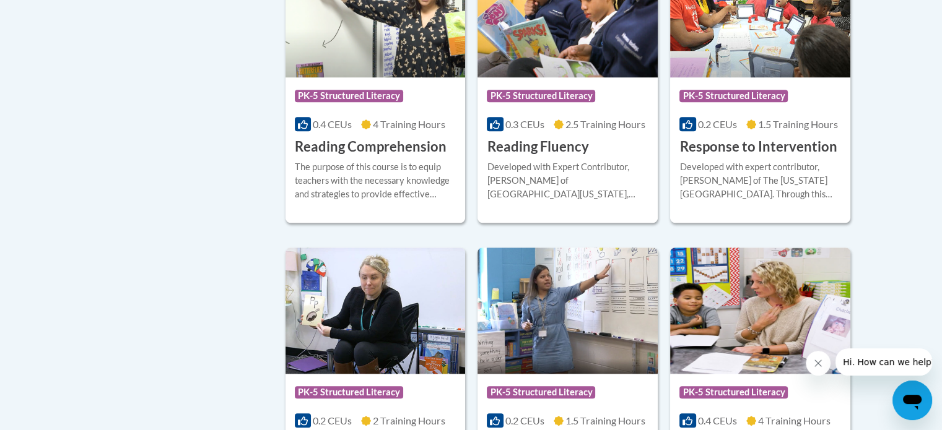
scroll to position [1022, 0]
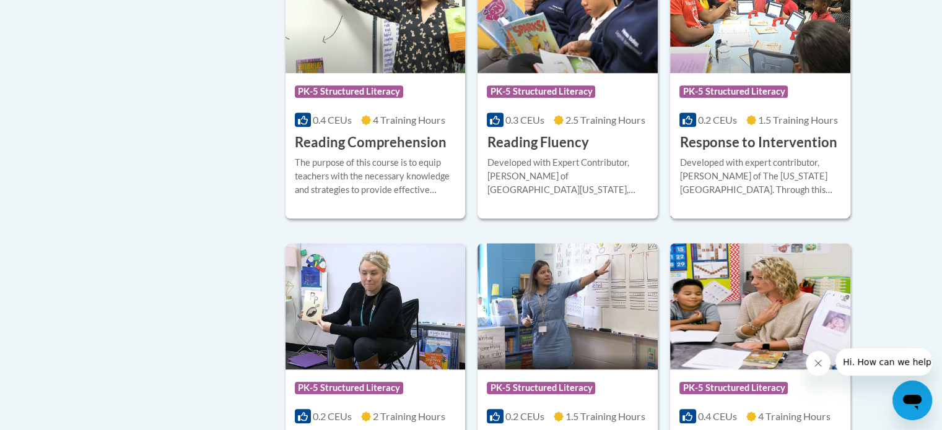
click at [729, 156] on div "Developed with expert contributor, Dr. Laura Justice of The Ohio State Universi…" at bounding box center [760, 176] width 162 height 41
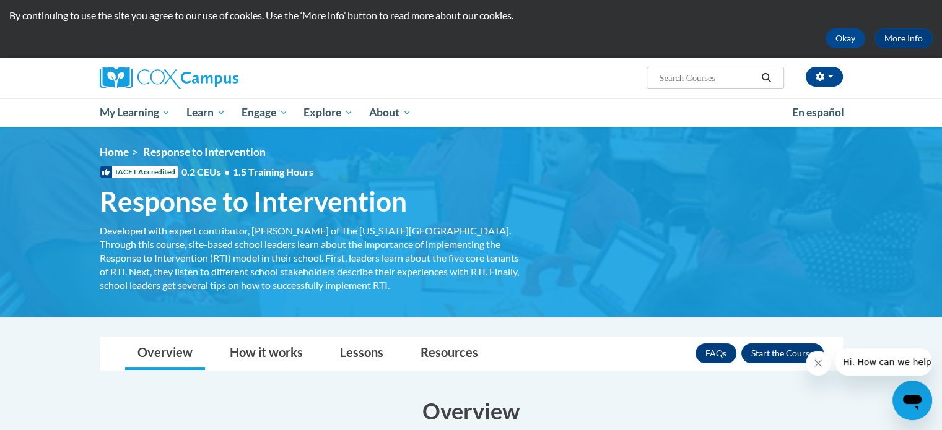
scroll to position [27, 0]
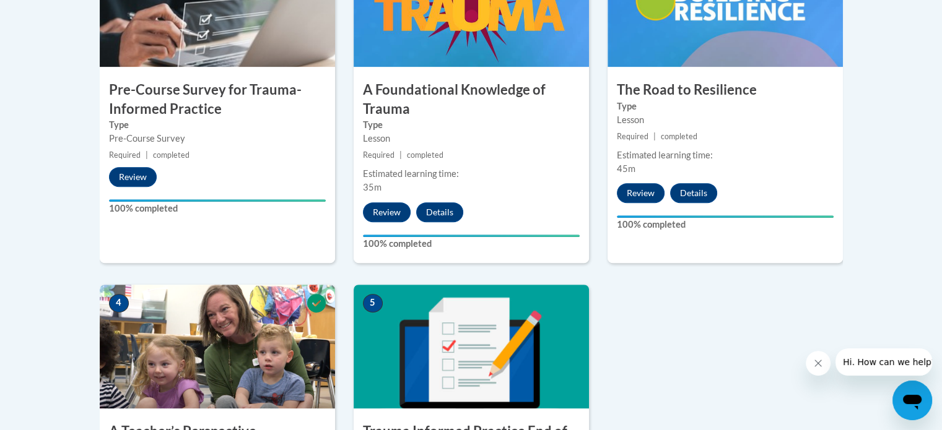
scroll to position [503, 0]
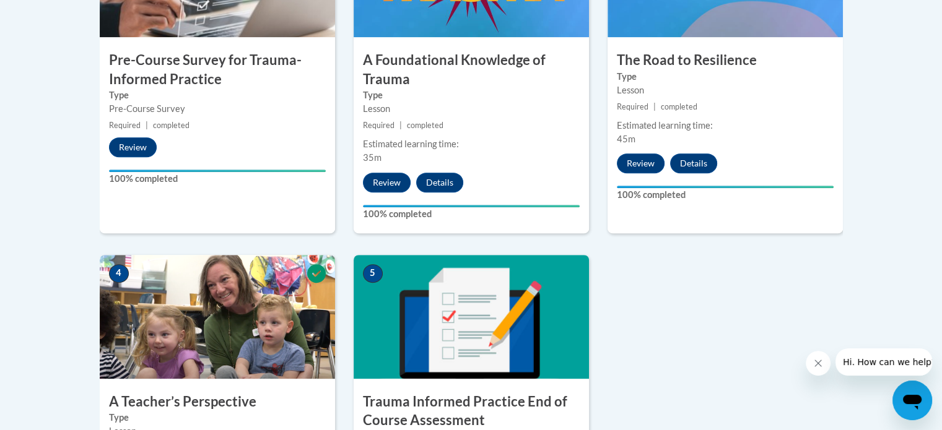
drag, startPoint x: 941, startPoint y: 232, endPoint x: 936, endPoint y: 277, distance: 46.0
click at [936, 277] on body "This site uses cookies to help improve your learning experience. By continuing …" at bounding box center [471, 201] width 942 height 1409
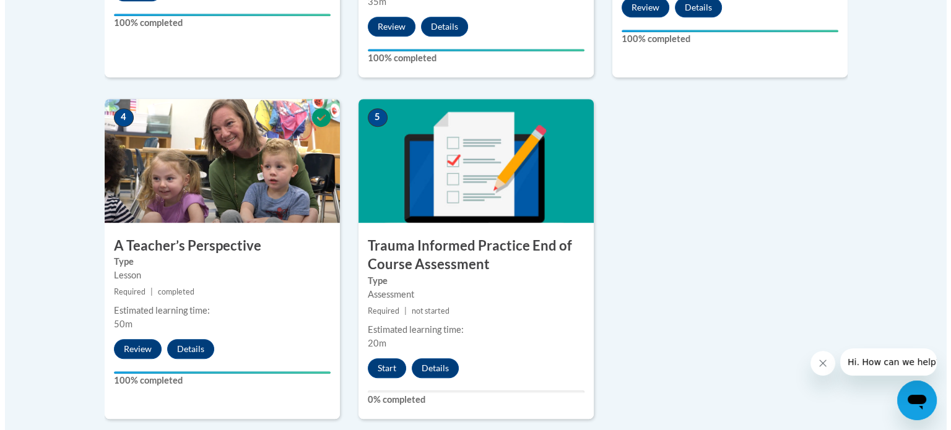
scroll to position [666, 0]
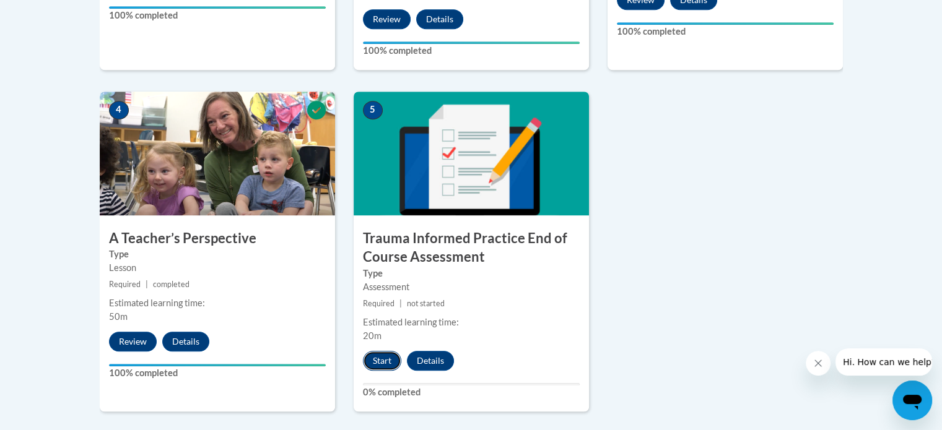
click at [373, 356] on button "Start" at bounding box center [382, 361] width 38 height 20
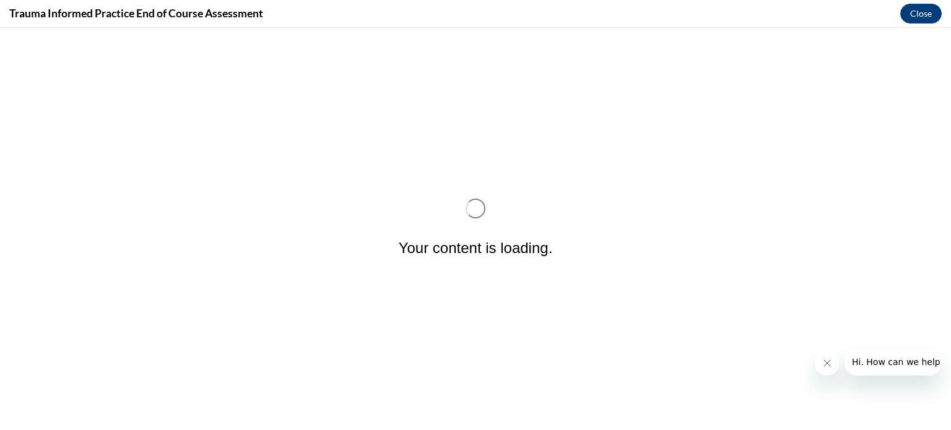
scroll to position [0, 0]
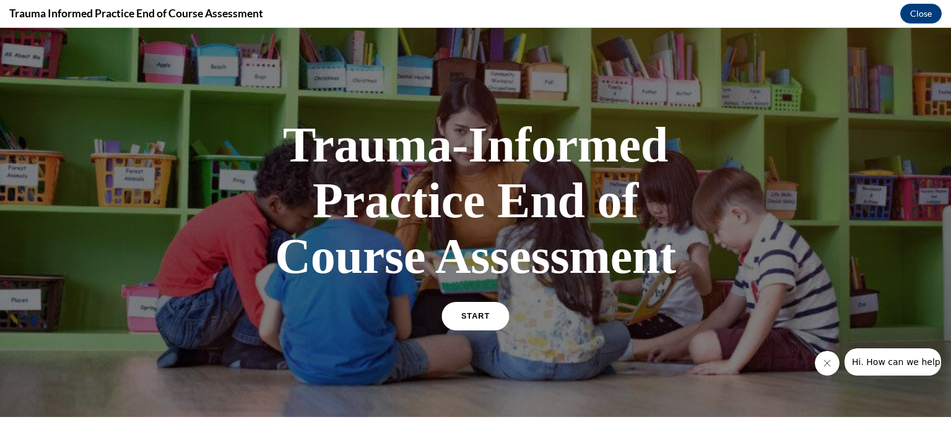
click at [468, 318] on span "START" at bounding box center [475, 316] width 28 height 9
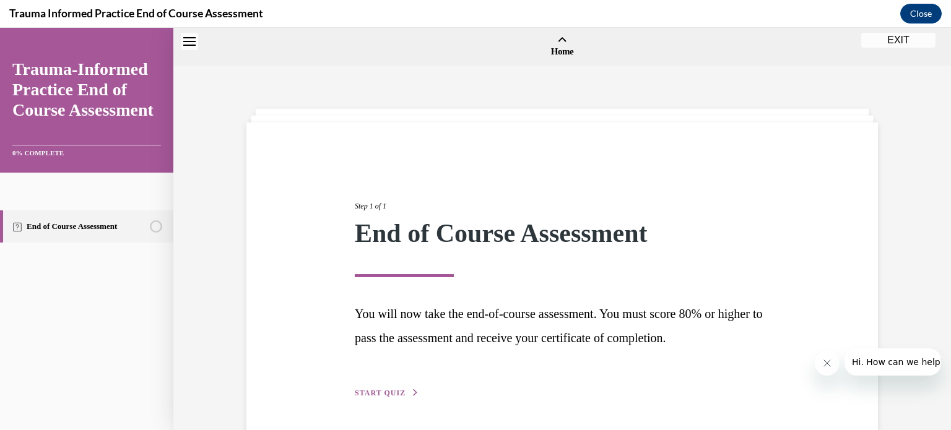
scroll to position [38, 0]
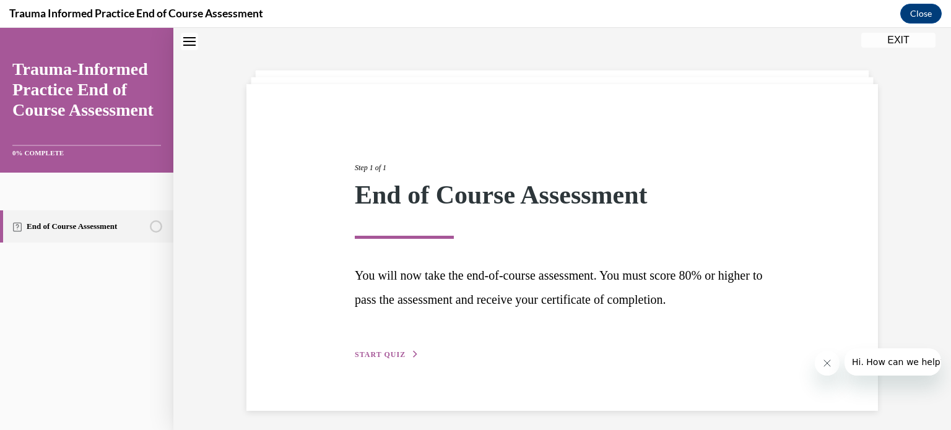
click at [375, 354] on span "START QUIZ" at bounding box center [380, 354] width 51 height 9
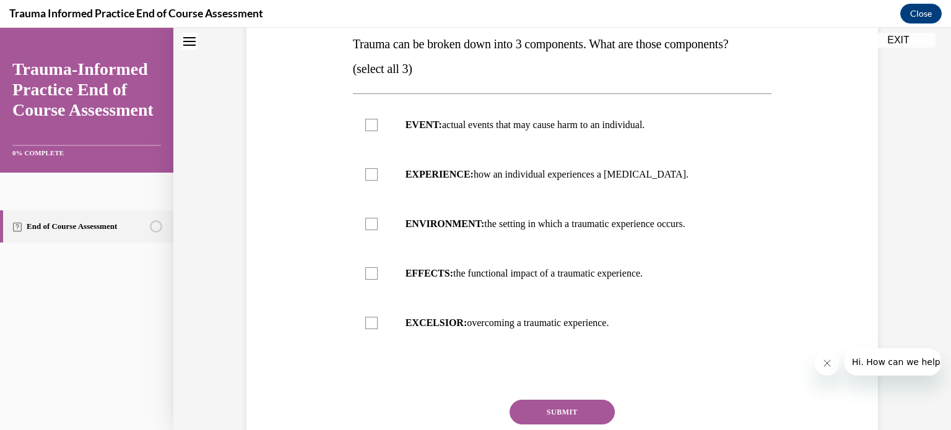
scroll to position [209, 0]
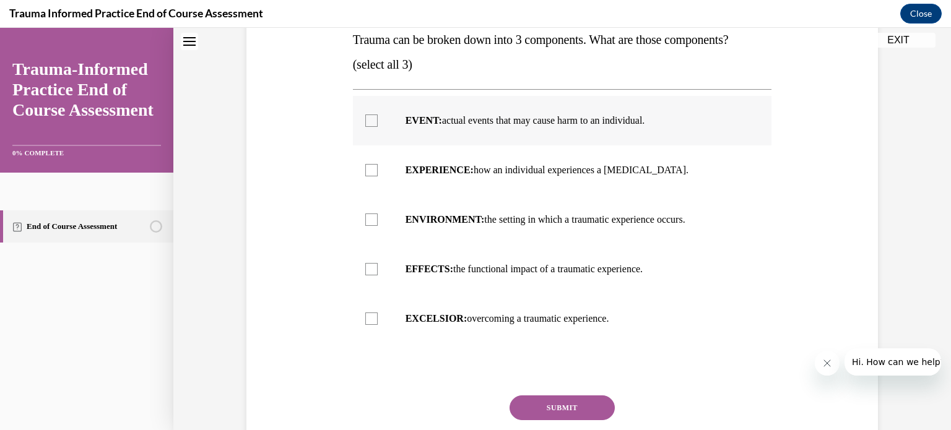
click at [369, 121] on div at bounding box center [371, 121] width 12 height 12
click at [369, 121] on input "EVENT: actual events that may cause harm to an individual." at bounding box center [371, 121] width 12 height 12
checkbox input "true"
click at [370, 163] on label "EXPERIENCE: how an individual experiences a stressor." at bounding box center [562, 171] width 419 height 50
click at [370, 164] on input "EXPERIENCE: how an individual experiences a stressor." at bounding box center [371, 170] width 12 height 12
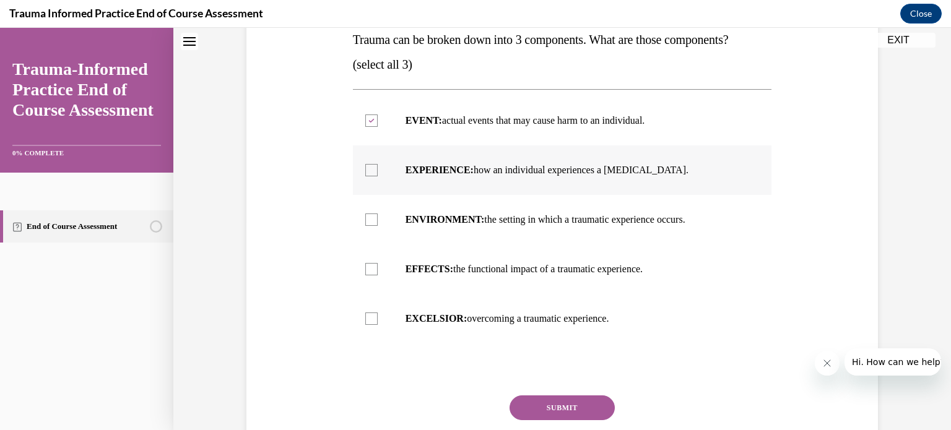
checkbox input "true"
click at [373, 272] on label "EFFECTS: the functional impact of a traumatic experience." at bounding box center [562, 270] width 419 height 50
click at [373, 272] on input "EFFECTS: the functional impact of a traumatic experience." at bounding box center [371, 269] width 12 height 12
checkbox input "true"
click at [564, 406] on button "SUBMIT" at bounding box center [562, 408] width 105 height 25
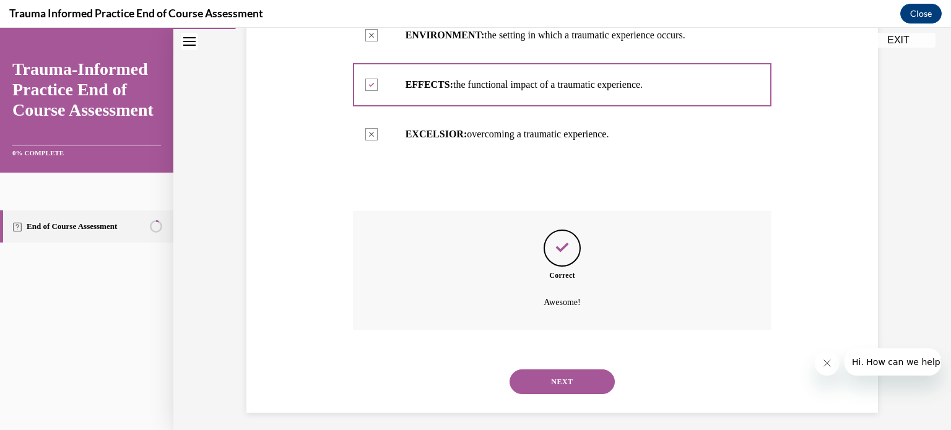
scroll to position [400, 0]
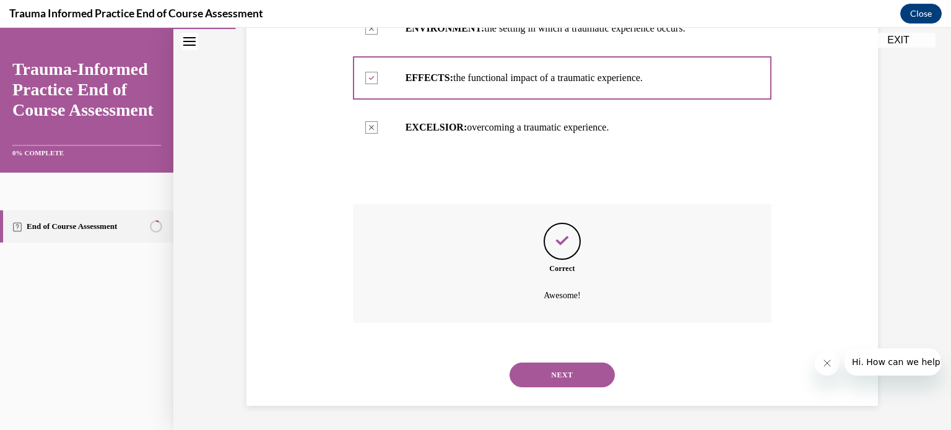
click at [554, 376] on button "NEXT" at bounding box center [562, 375] width 105 height 25
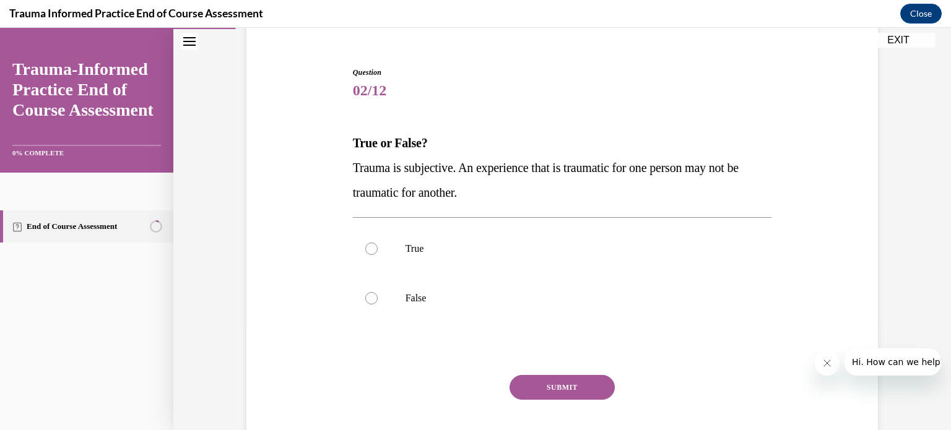
scroll to position [107, 0]
click at [365, 246] on div at bounding box center [371, 247] width 12 height 12
click at [365, 246] on input "True" at bounding box center [371, 247] width 12 height 12
radio input "true"
click at [542, 385] on button "SUBMIT" at bounding box center [562, 385] width 105 height 25
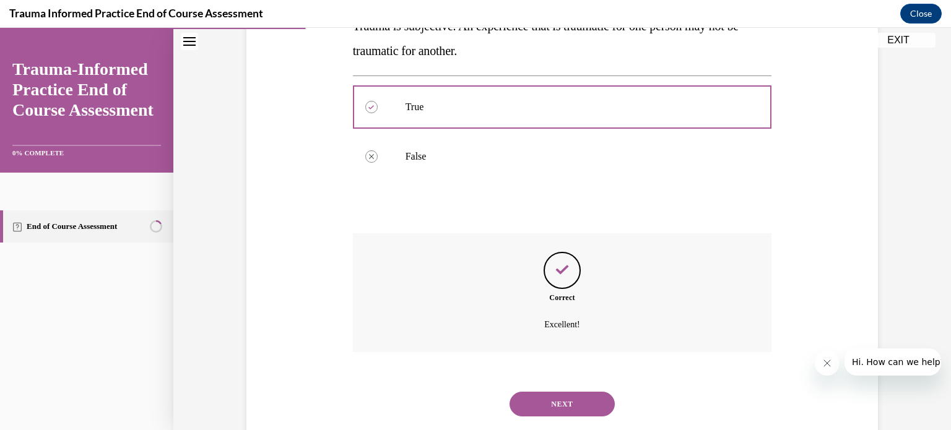
scroll to position [276, 0]
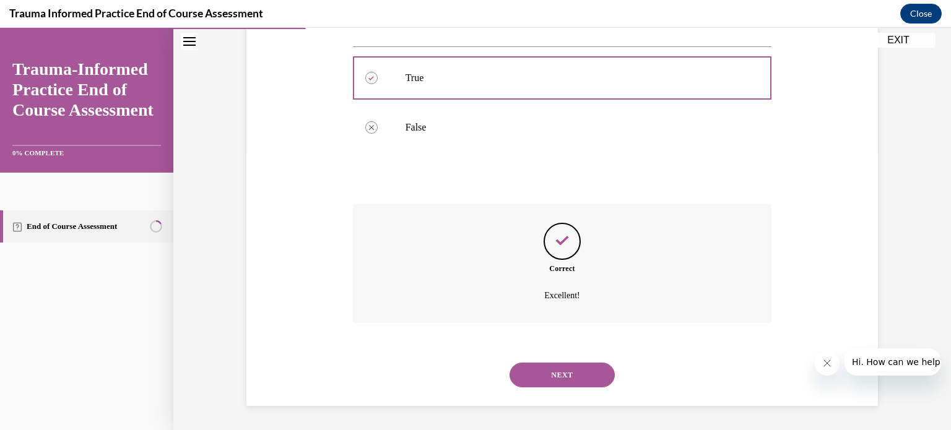
click at [554, 376] on button "NEXT" at bounding box center [562, 375] width 105 height 25
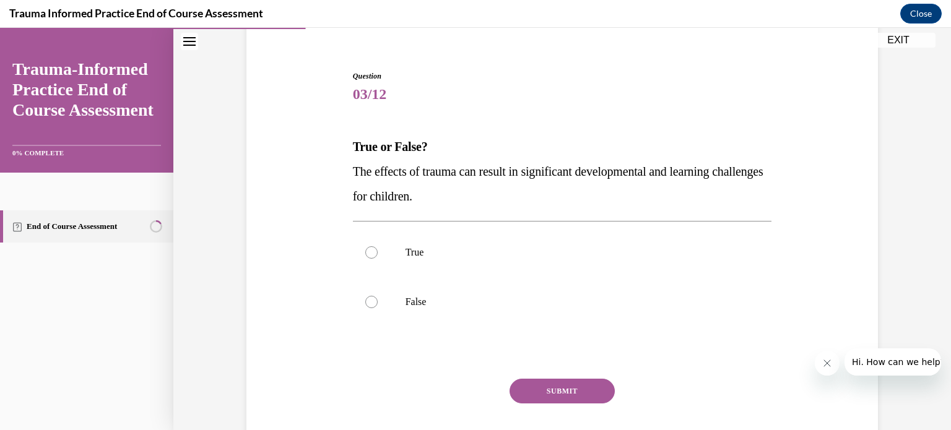
scroll to position [104, 0]
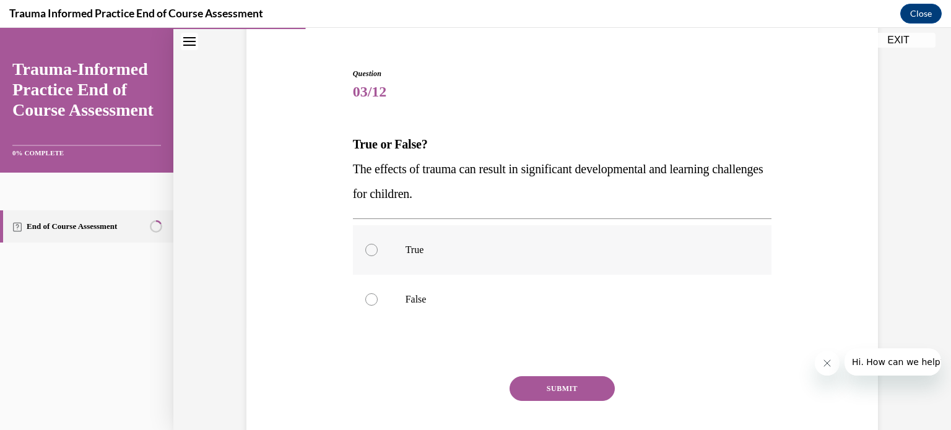
click at [388, 245] on label "True" at bounding box center [562, 250] width 419 height 50
click at [378, 245] on input "True" at bounding box center [371, 250] width 12 height 12
radio input "true"
click at [549, 380] on button "SUBMIT" at bounding box center [562, 388] width 105 height 25
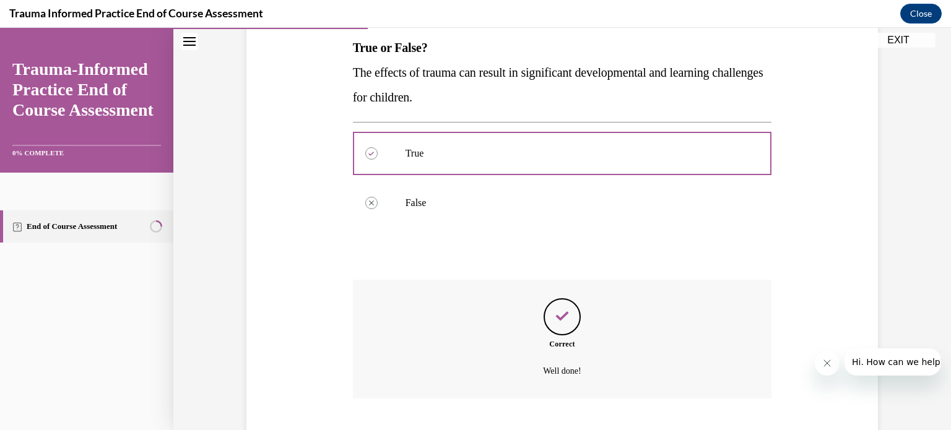
scroll to position [276, 0]
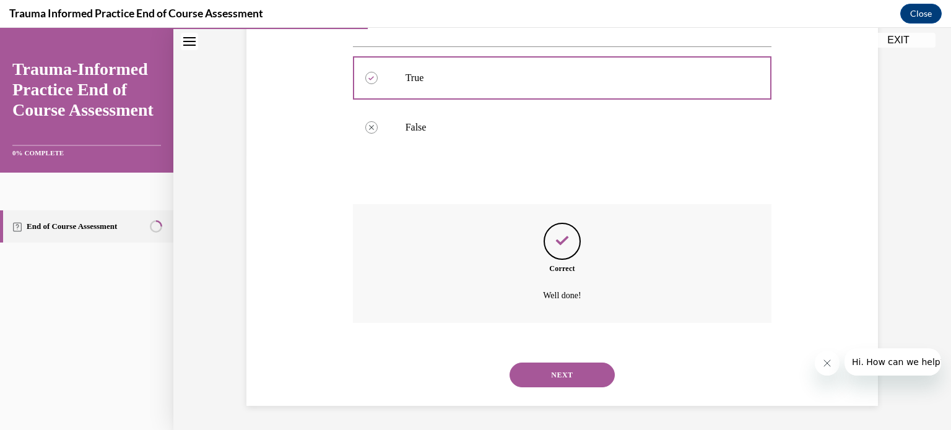
click at [549, 380] on button "NEXT" at bounding box center [562, 375] width 105 height 25
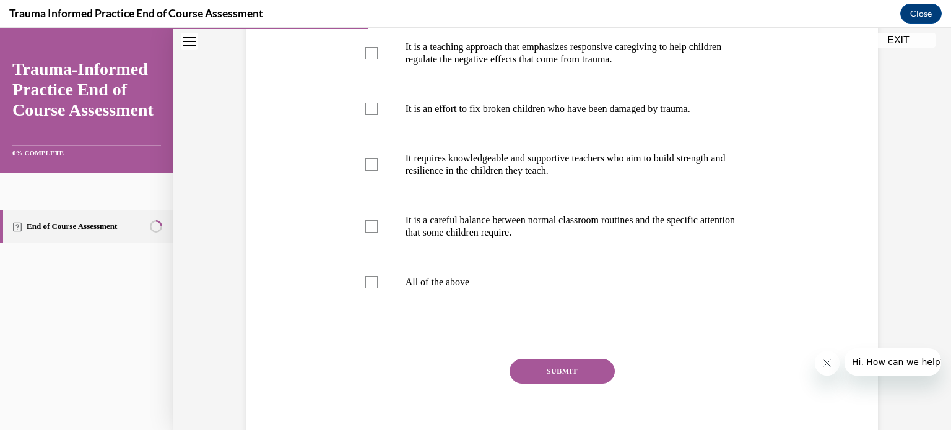
scroll to position [285, 0]
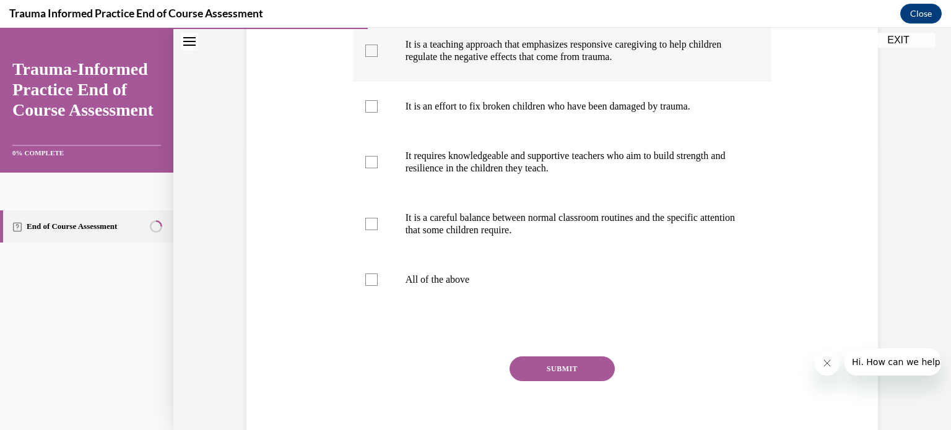
click at [365, 57] on div at bounding box center [371, 51] width 12 height 12
click at [365, 57] on input "It is a teaching approach that emphasizes responsive caregiving to help childre…" at bounding box center [371, 51] width 12 height 12
checkbox input "true"
click at [365, 168] on div at bounding box center [371, 162] width 12 height 12
click at [365, 168] on input "It requires knowledgeable and supportive teachers who aim to build strength and…" at bounding box center [371, 162] width 12 height 12
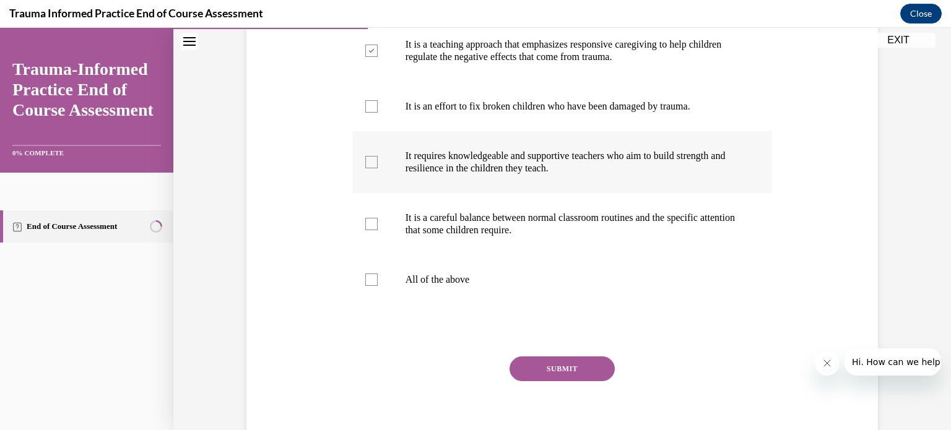
checkbox input "true"
click at [374, 255] on label "It is a careful balance between normal classroom routines and the specific atte…" at bounding box center [562, 224] width 419 height 62
click at [374, 230] on input "It is a careful balance between normal classroom routines and the specific atte…" at bounding box center [371, 224] width 12 height 12
checkbox input "true"
click at [549, 381] on button "SUBMIT" at bounding box center [562, 369] width 105 height 25
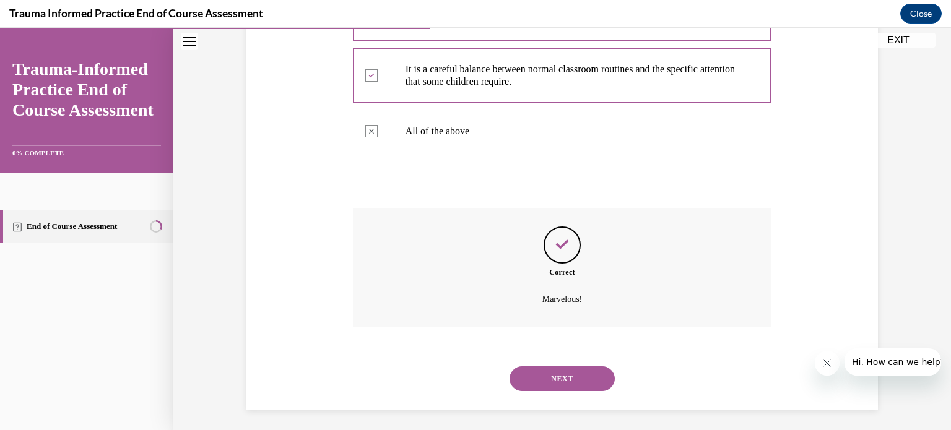
scroll to position [462, 0]
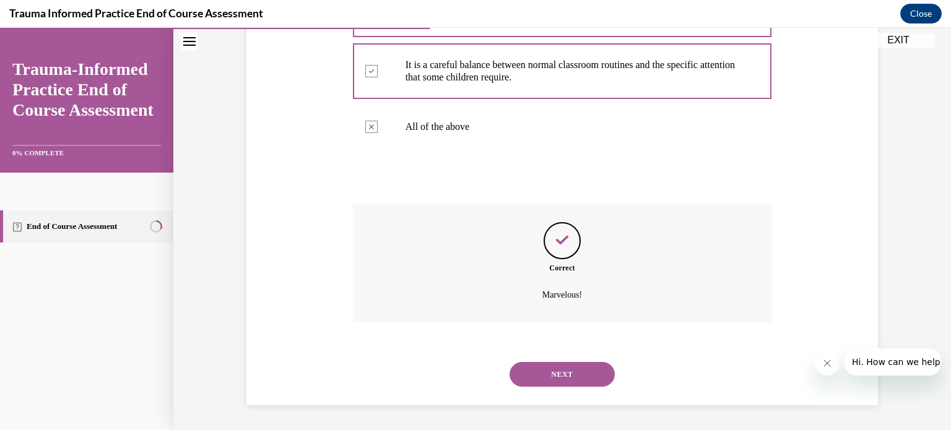
click at [549, 376] on button "NEXT" at bounding box center [562, 374] width 105 height 25
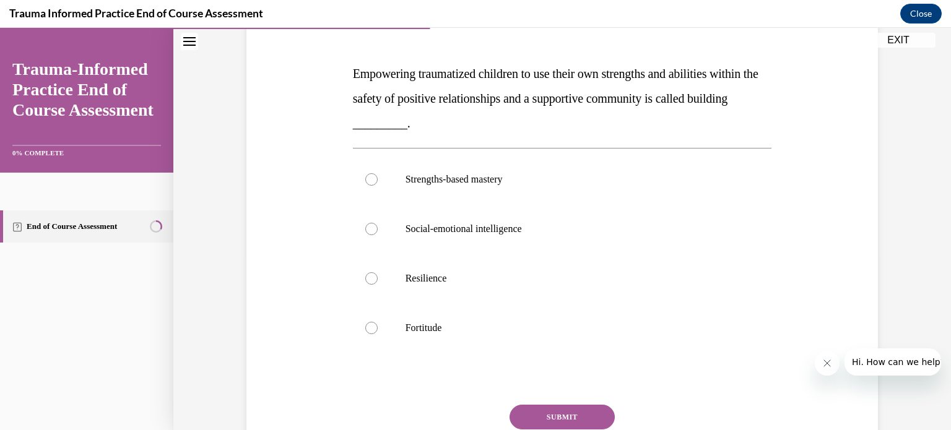
scroll to position [183, 0]
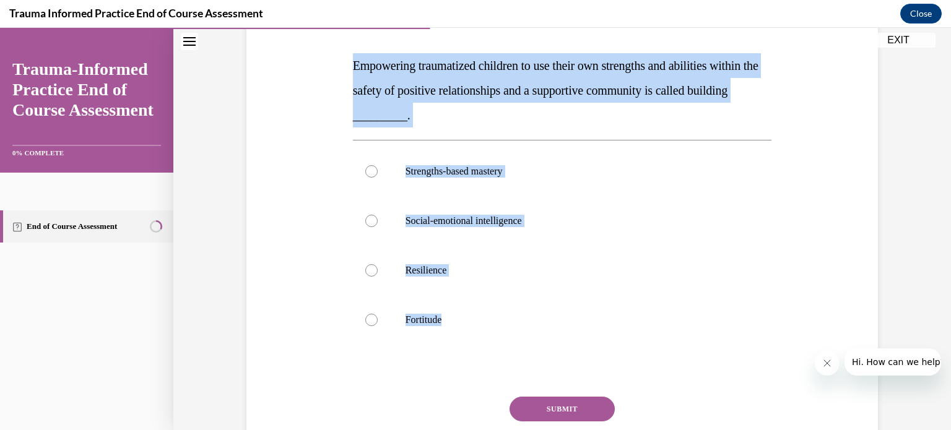
copy div "Empowering traumatized children to use their own strengths and abilities within…"
drag, startPoint x: 461, startPoint y: 320, endPoint x: 339, endPoint y: 69, distance: 278.9
click at [339, 69] on div "Question 05/12 Empowering traumatized children to use their own strengths and a…" at bounding box center [562, 225] width 638 height 546
click at [378, 257] on label "Resilience" at bounding box center [562, 271] width 419 height 50
click at [378, 264] on input "Resilience" at bounding box center [371, 270] width 12 height 12
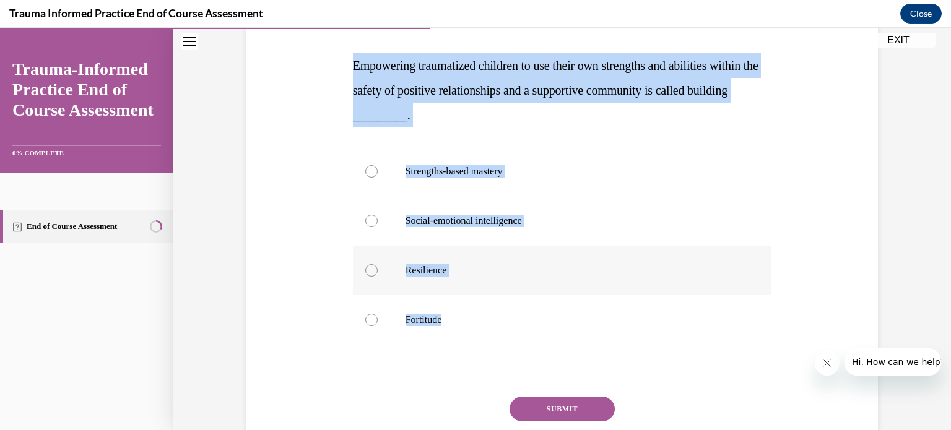
radio input "true"
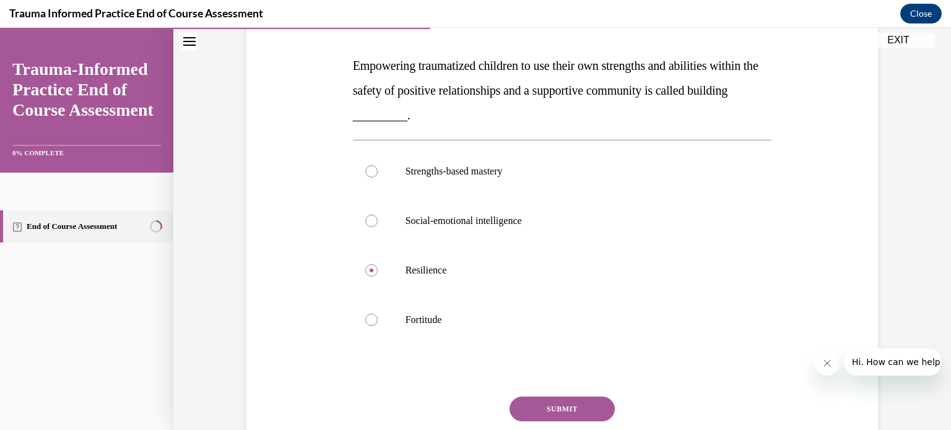
click at [559, 404] on button "SUBMIT" at bounding box center [562, 409] width 105 height 25
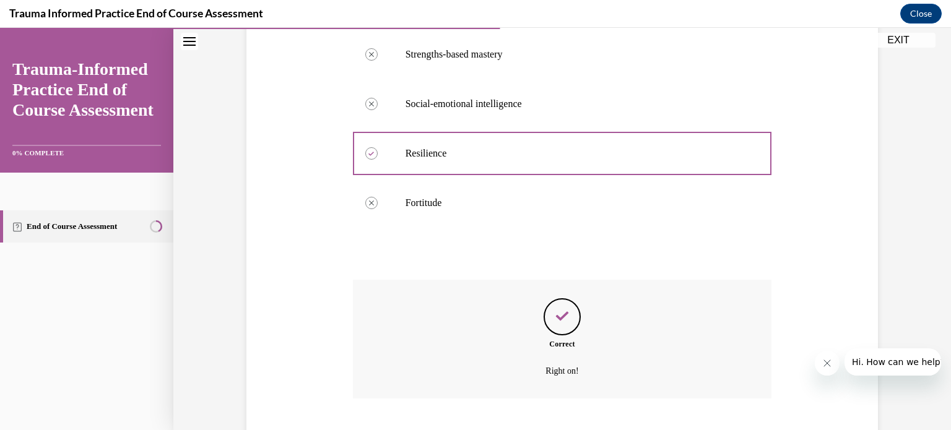
scroll to position [375, 0]
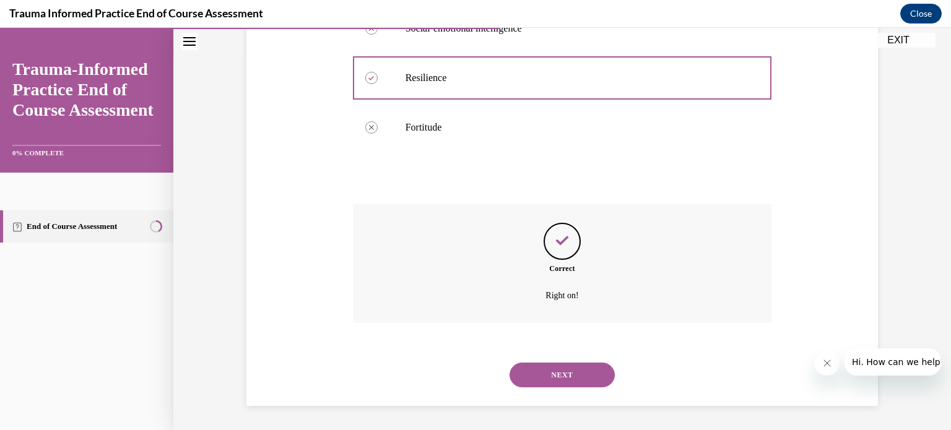
click at [547, 373] on button "NEXT" at bounding box center [562, 375] width 105 height 25
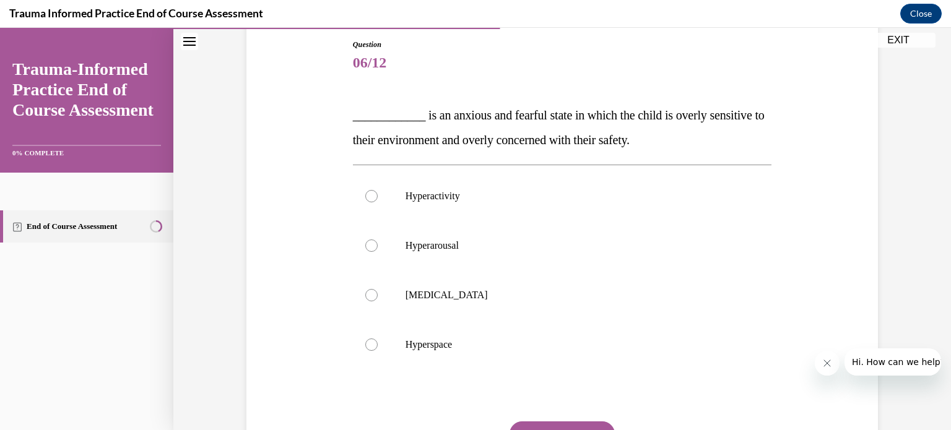
scroll to position [136, 0]
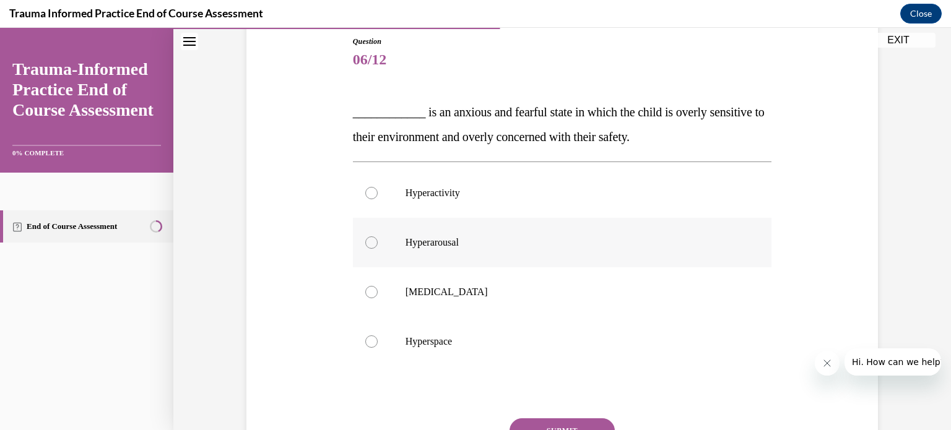
click at [398, 258] on label "Hyperarousal" at bounding box center [562, 243] width 419 height 50
click at [378, 249] on input "Hyperarousal" at bounding box center [371, 243] width 12 height 12
radio input "true"
click at [572, 419] on button "SUBMIT" at bounding box center [562, 431] width 105 height 25
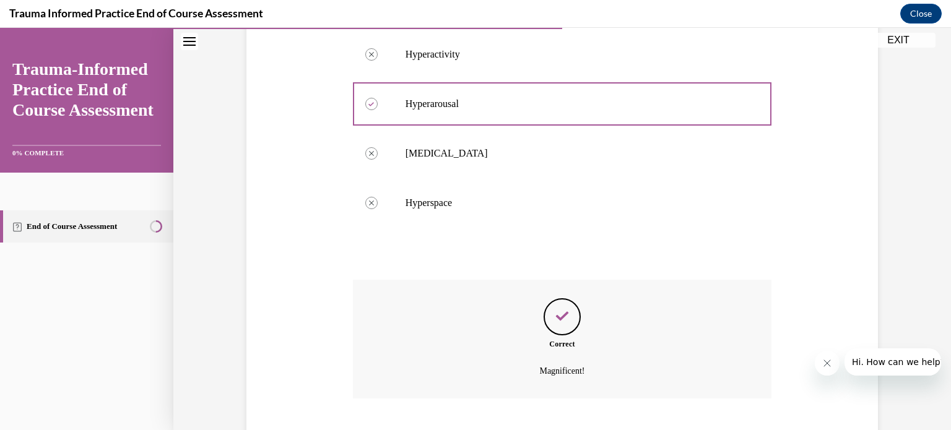
scroll to position [350, 0]
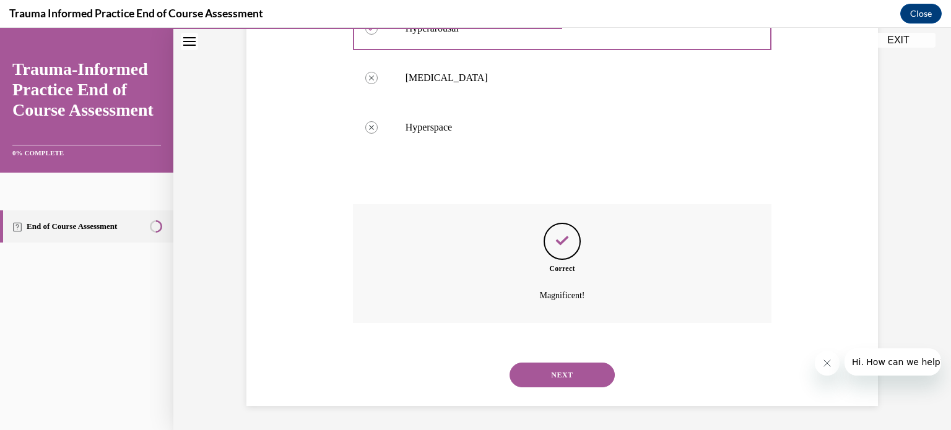
click at [561, 366] on button "NEXT" at bounding box center [562, 375] width 105 height 25
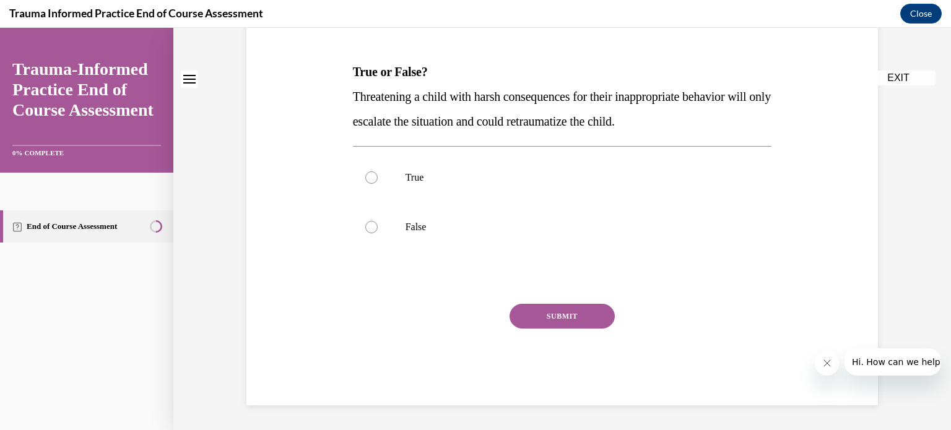
scroll to position [0, 0]
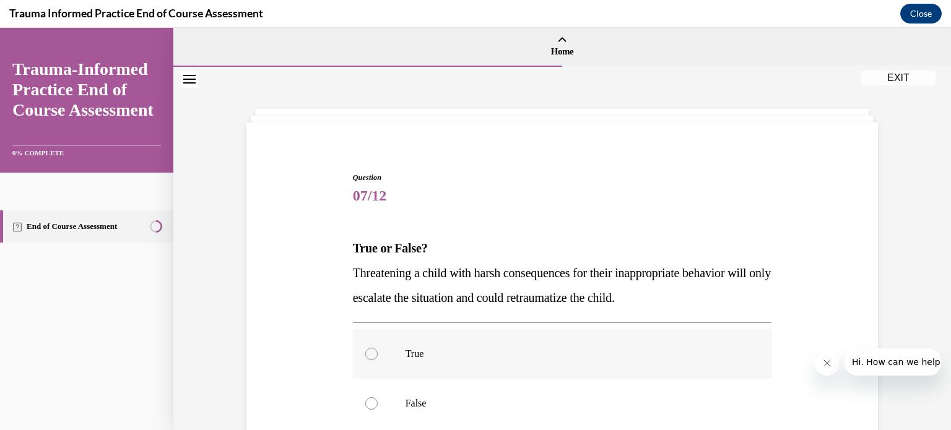
click at [369, 344] on label "True" at bounding box center [562, 354] width 419 height 50
click at [369, 348] on input "True" at bounding box center [371, 354] width 12 height 12
radio input "true"
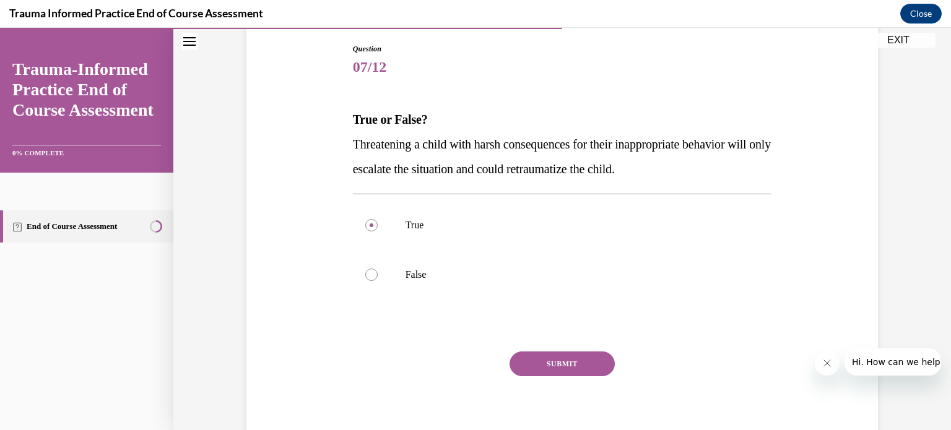
scroll to position [134, 0]
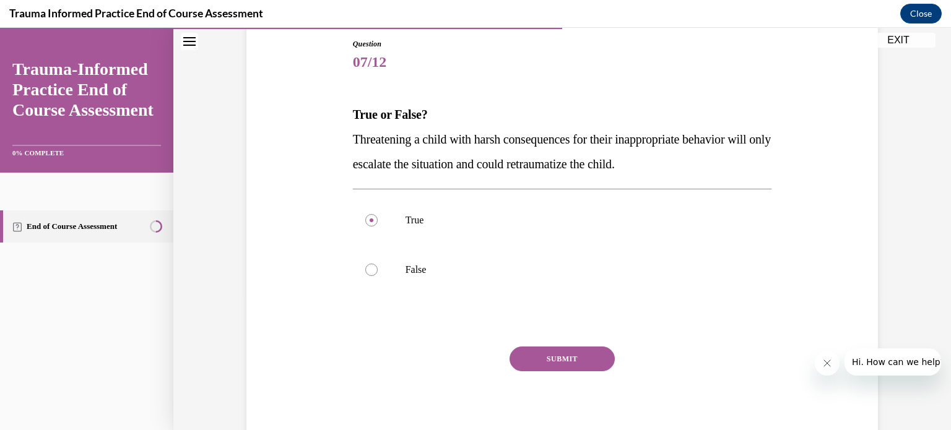
click at [570, 356] on button "SUBMIT" at bounding box center [562, 359] width 105 height 25
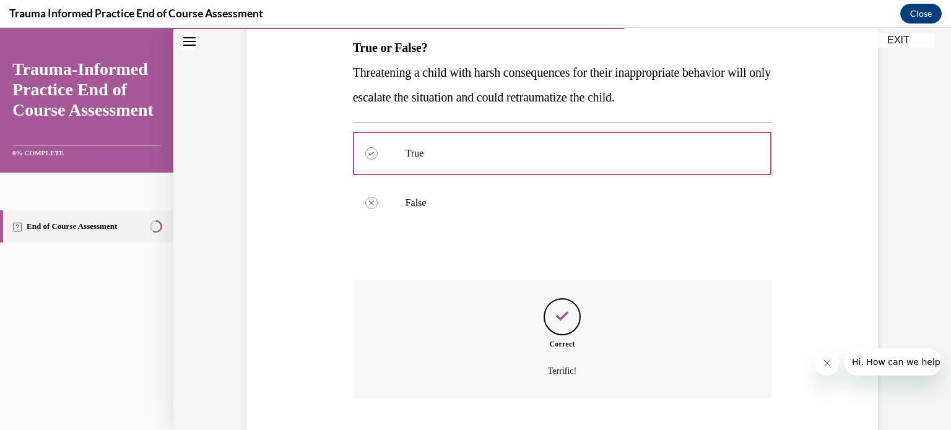
scroll to position [276, 0]
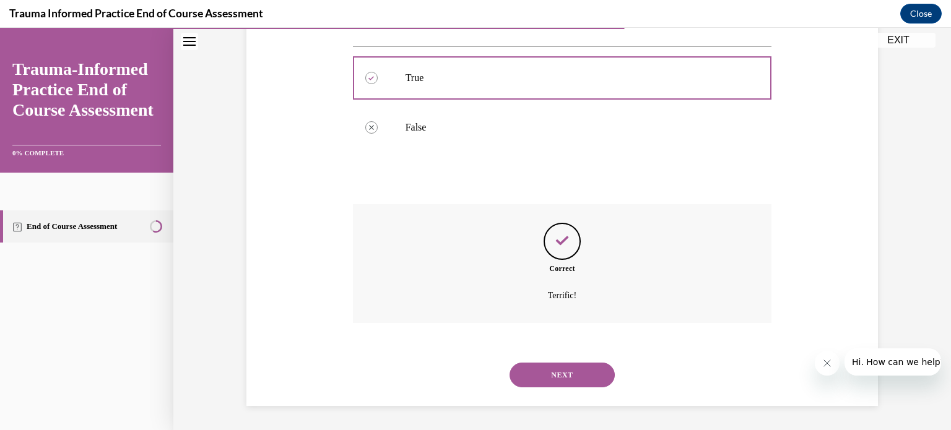
click at [566, 370] on button "NEXT" at bounding box center [562, 375] width 105 height 25
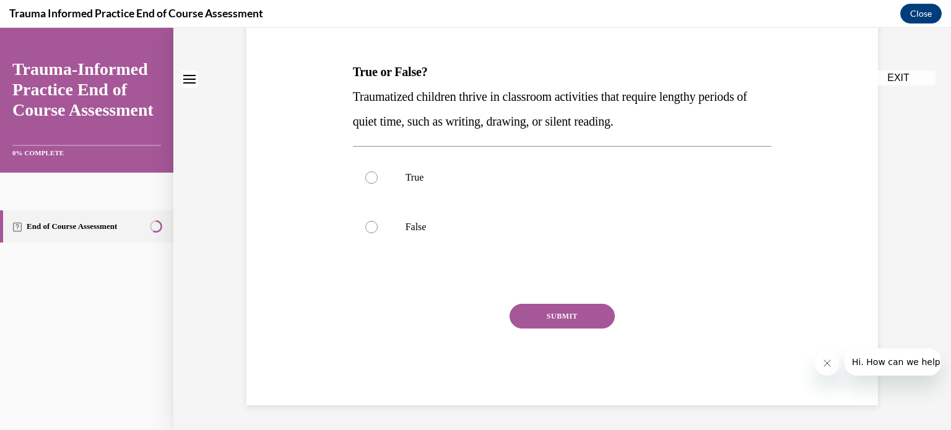
scroll to position [0, 0]
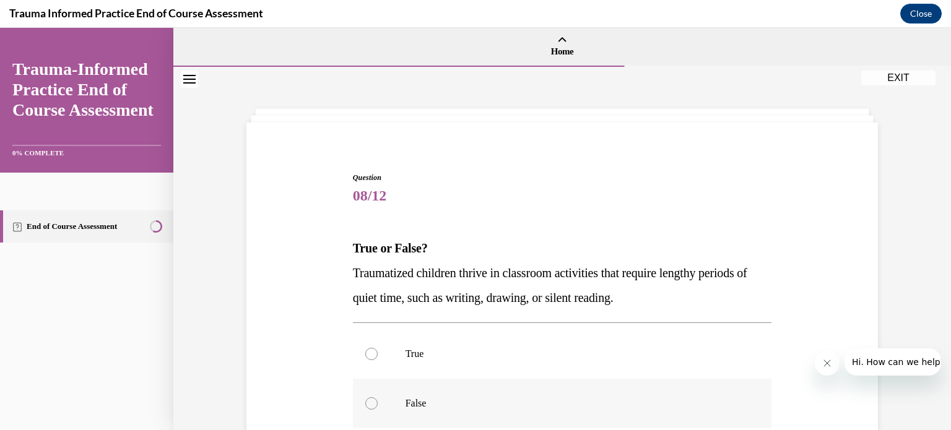
click at [429, 409] on p "False" at bounding box center [574, 404] width 336 height 12
click at [378, 409] on input "False" at bounding box center [371, 404] width 12 height 12
radio input "true"
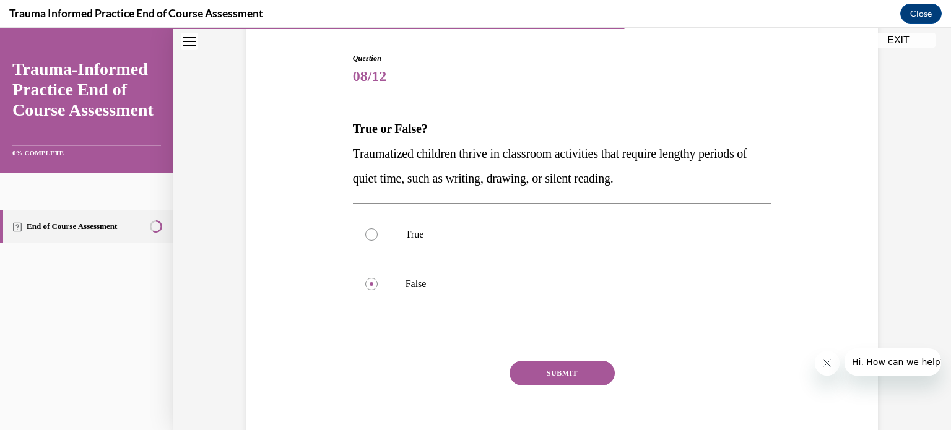
scroll to position [123, 0]
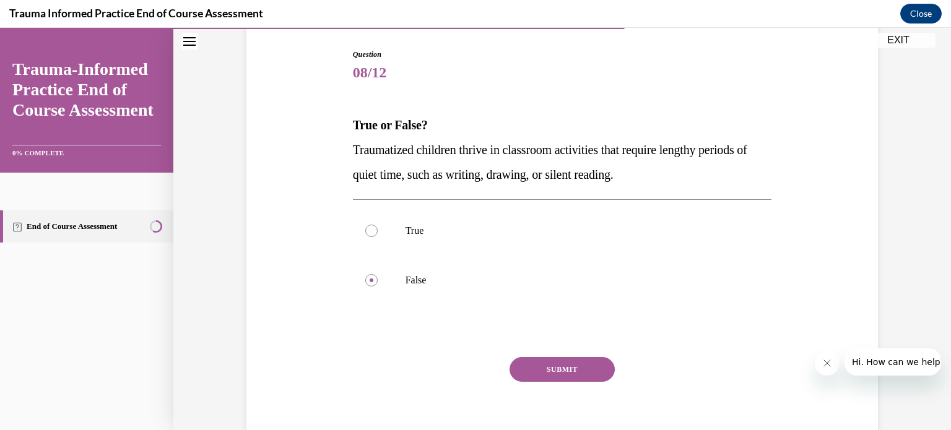
click at [554, 359] on button "SUBMIT" at bounding box center [562, 369] width 105 height 25
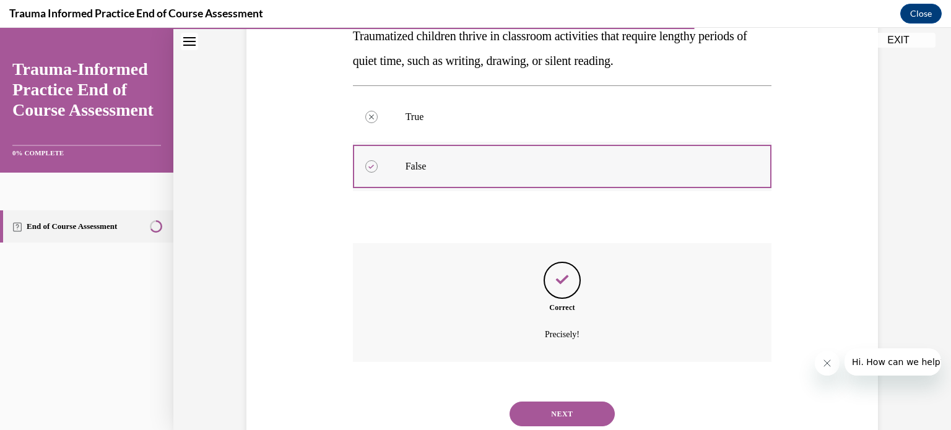
scroll to position [276, 0]
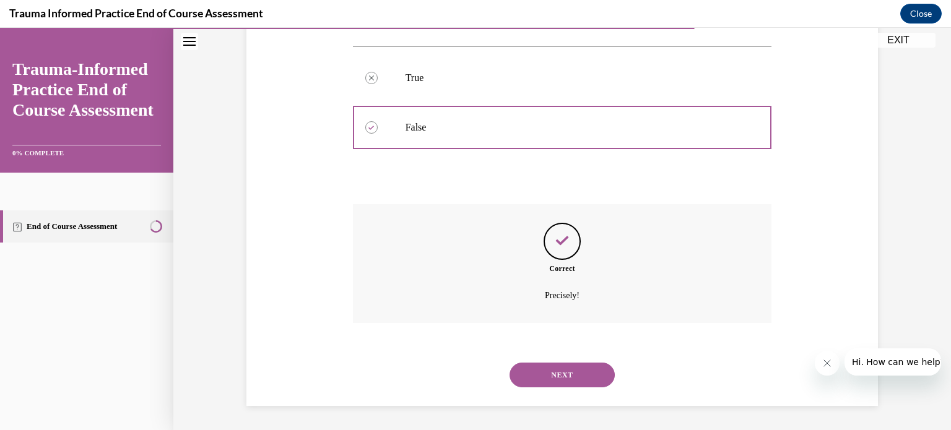
click at [562, 371] on button "NEXT" at bounding box center [562, 375] width 105 height 25
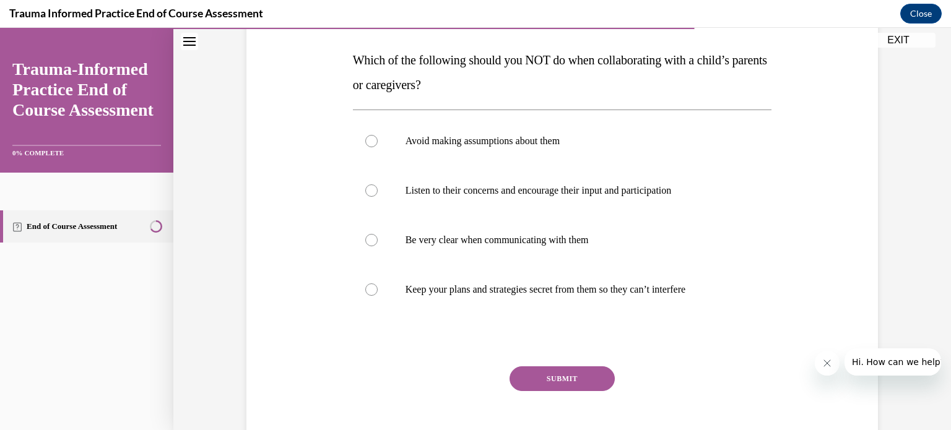
scroll to position [197, 0]
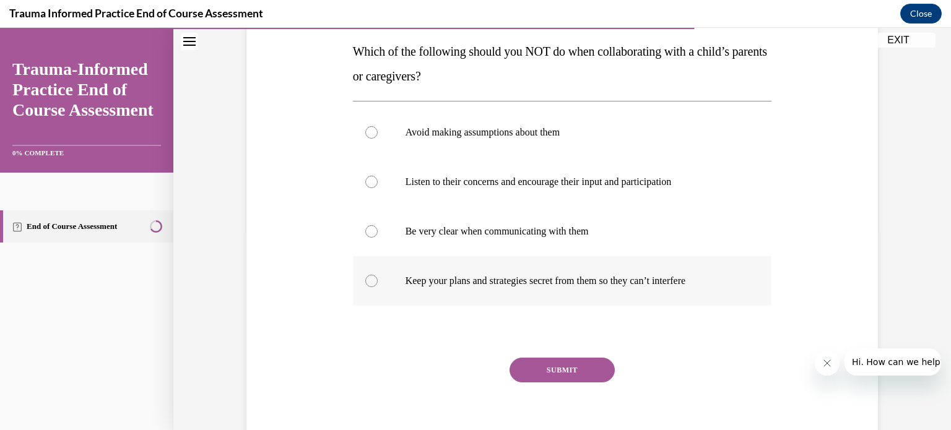
click at [514, 282] on p "Keep your plans and strategies secret from them so they can’t interfere" at bounding box center [574, 281] width 336 height 12
click at [378, 282] on input "Keep your plans and strategies secret from them so they can’t interfere" at bounding box center [371, 281] width 12 height 12
radio input "true"
click at [577, 376] on button "SUBMIT" at bounding box center [562, 370] width 105 height 25
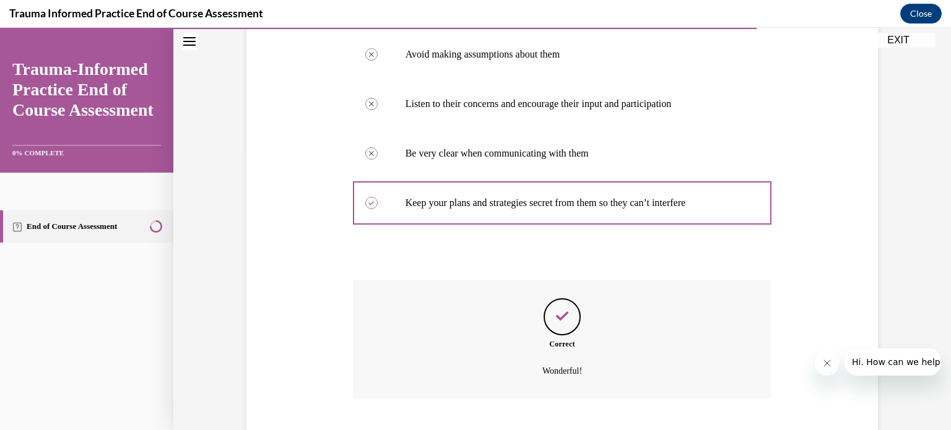
scroll to position [350, 0]
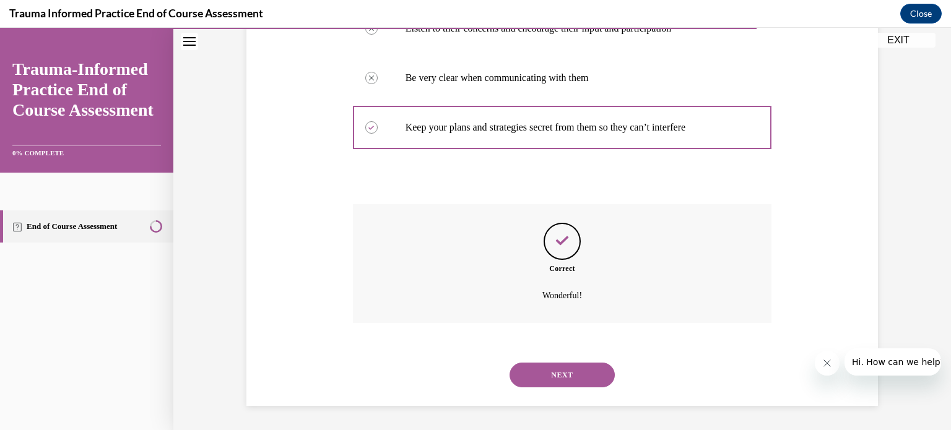
click at [547, 376] on button "NEXT" at bounding box center [562, 375] width 105 height 25
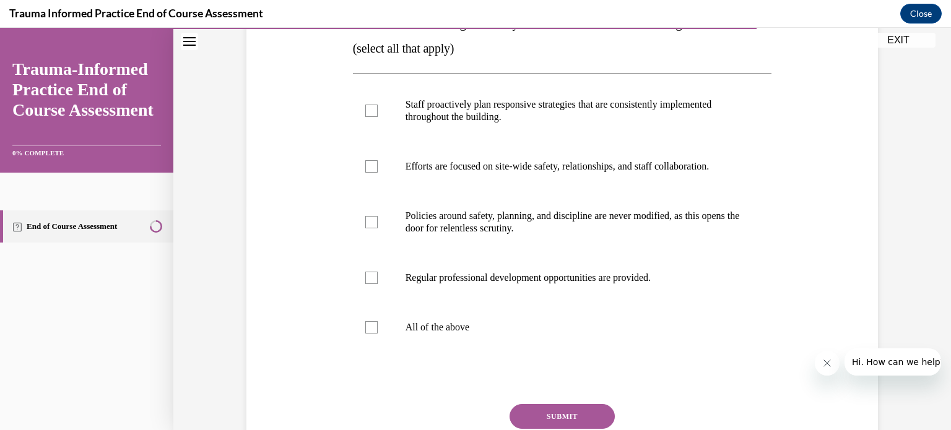
scroll to position [228, 0]
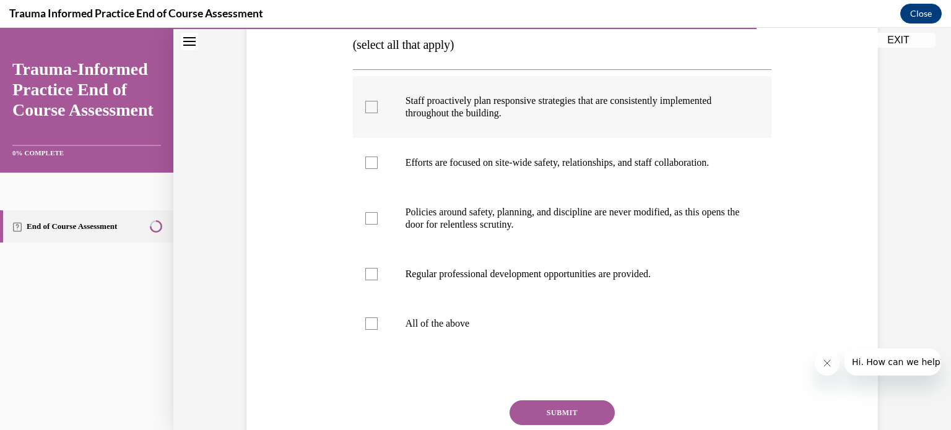
click at [452, 134] on label "Staff proactively plan responsive strategies that are consistently implemented …" at bounding box center [562, 107] width 419 height 62
click at [378, 113] on input "Staff proactively plan responsive strategies that are consistently implemented …" at bounding box center [371, 107] width 12 height 12
checkbox input "true"
click at [451, 170] on label "Efforts are focused on site-wide safety, relationships, and staff collaboration." at bounding box center [562, 163] width 419 height 50
click at [378, 169] on input "Efforts are focused on site-wide safety, relationships, and staff collaboration." at bounding box center [371, 163] width 12 height 12
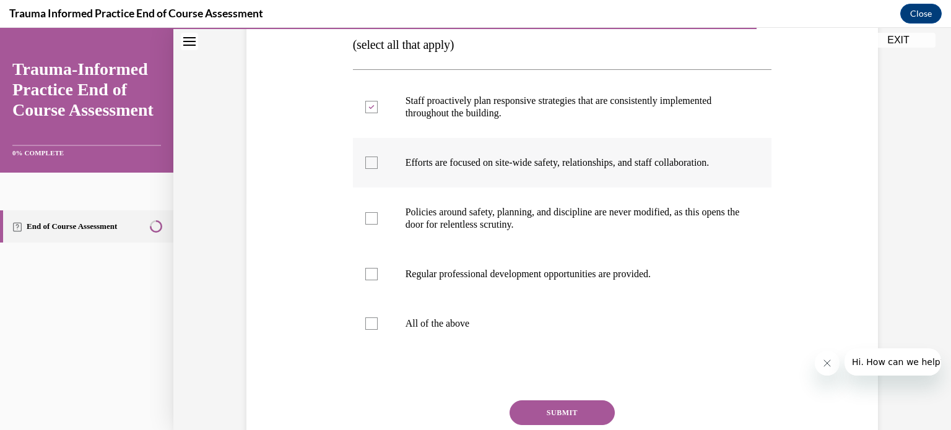
checkbox input "true"
click at [474, 286] on label "Regular professional development opportunities are provided." at bounding box center [562, 275] width 419 height 50
click at [378, 281] on input "Regular professional development opportunities are provided." at bounding box center [371, 274] width 12 height 12
checkbox input "true"
click at [555, 414] on button "SUBMIT" at bounding box center [562, 413] width 105 height 25
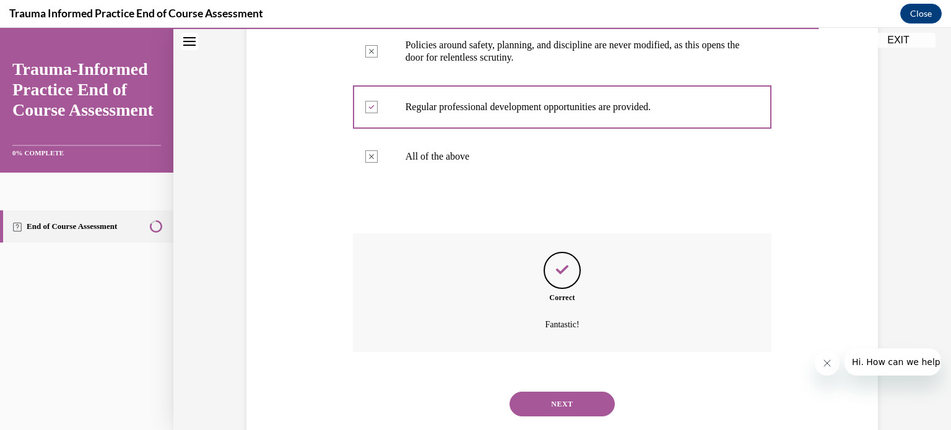
scroll to position [425, 0]
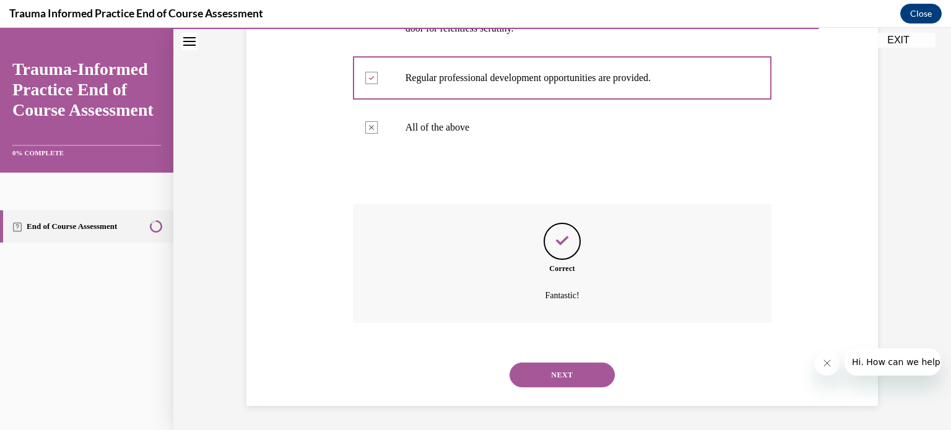
click at [543, 368] on button "NEXT" at bounding box center [562, 375] width 105 height 25
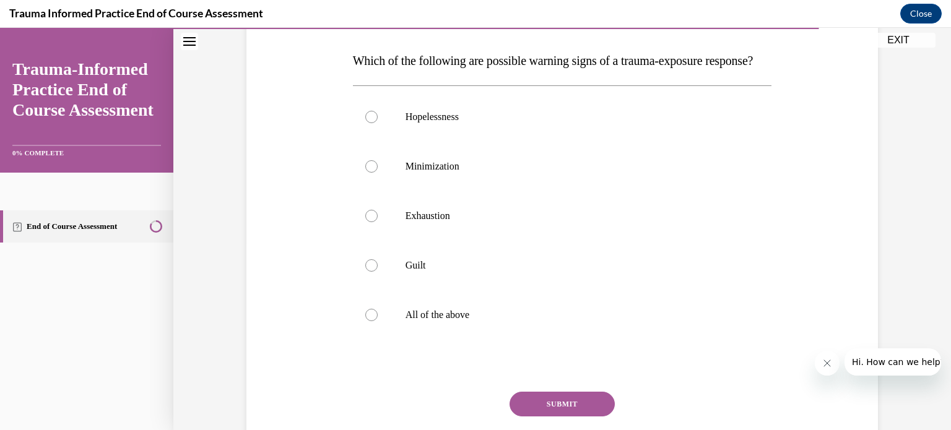
scroll to position [188, 0]
click at [406, 321] on p "All of the above" at bounding box center [574, 314] width 336 height 12
click at [378, 321] on input "All of the above" at bounding box center [371, 314] width 12 height 12
radio input "true"
click at [547, 416] on button "SUBMIT" at bounding box center [562, 403] width 105 height 25
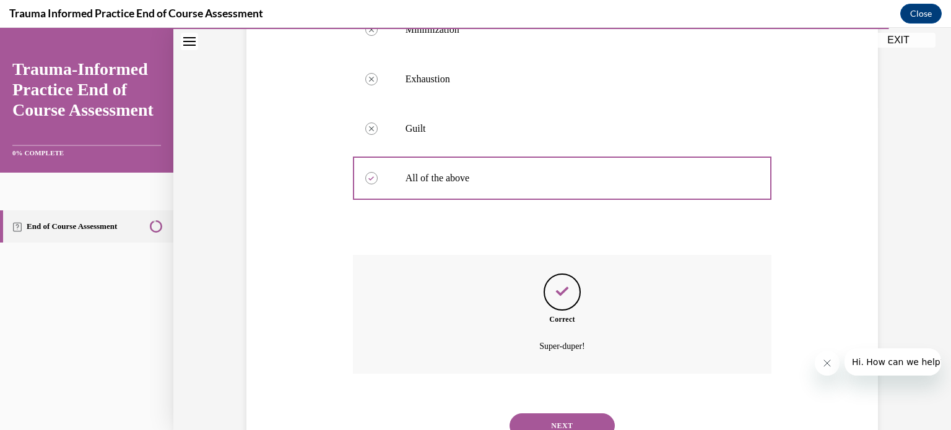
scroll to position [400, 0]
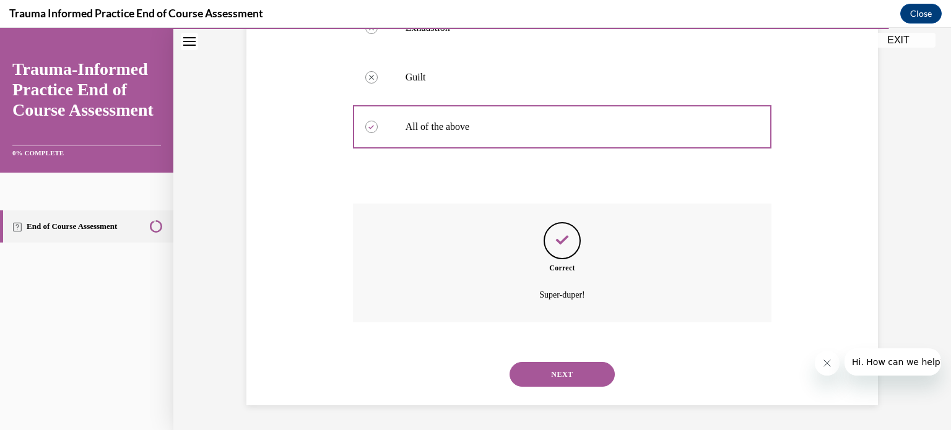
click at [560, 378] on button "NEXT" at bounding box center [562, 374] width 105 height 25
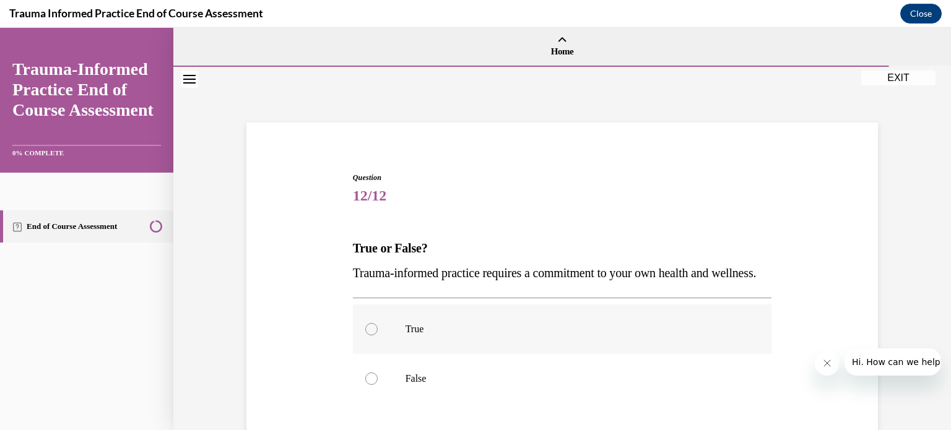
click at [458, 336] on p "True" at bounding box center [574, 329] width 336 height 12
click at [378, 336] on input "True" at bounding box center [371, 329] width 12 height 12
radio input "true"
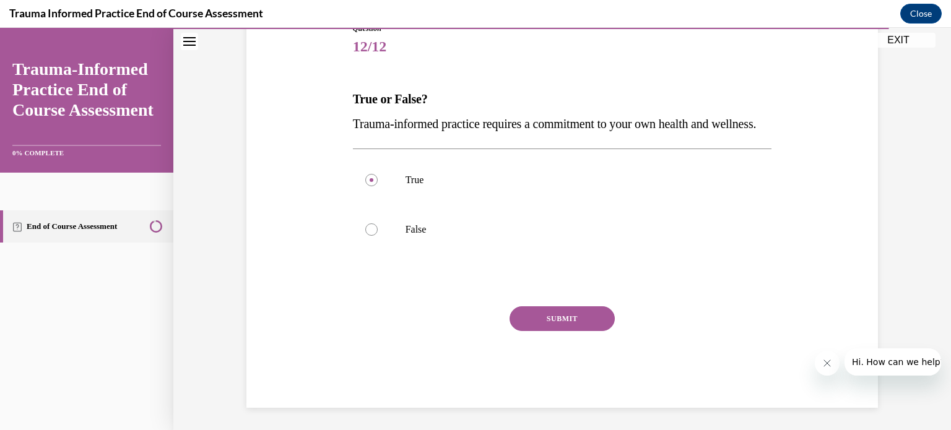
scroll to position [152, 0]
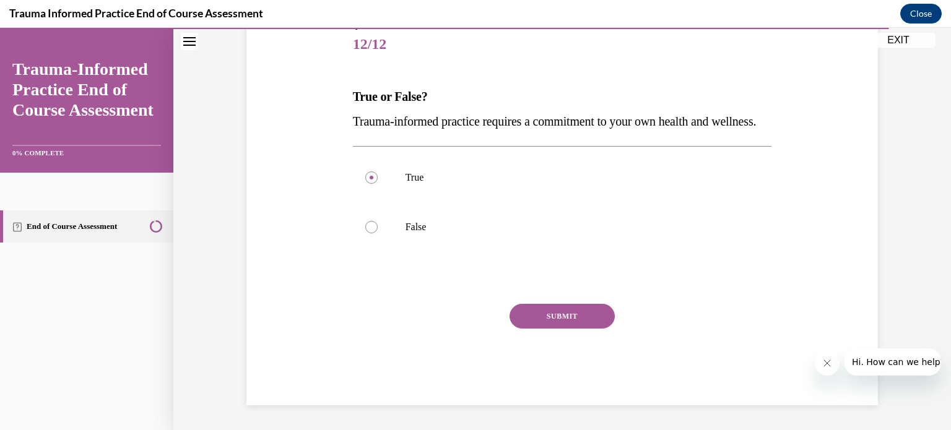
click at [551, 329] on button "SUBMIT" at bounding box center [562, 316] width 105 height 25
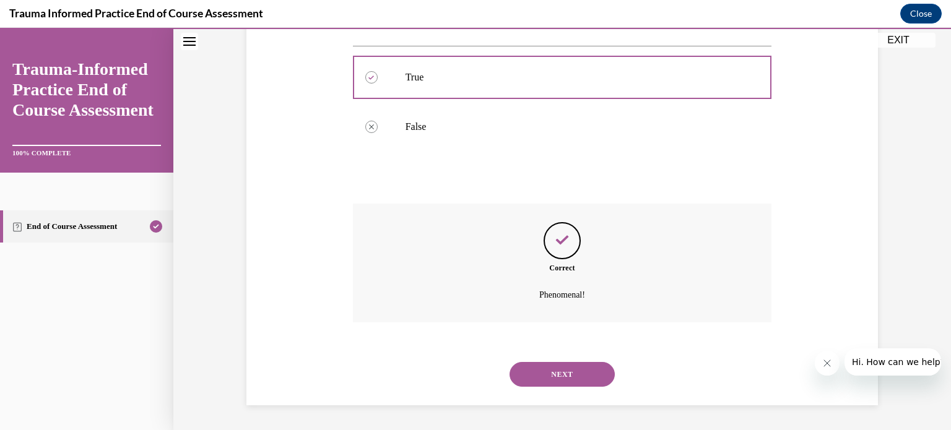
scroll to position [276, 0]
click at [560, 370] on button "NEXT" at bounding box center [562, 374] width 105 height 25
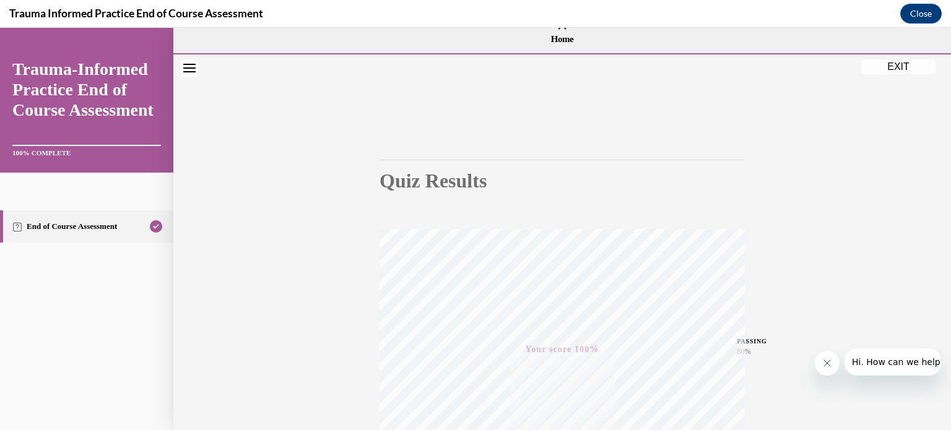
scroll to position [11, 0]
click at [889, 69] on button "EXIT" at bounding box center [898, 66] width 74 height 15
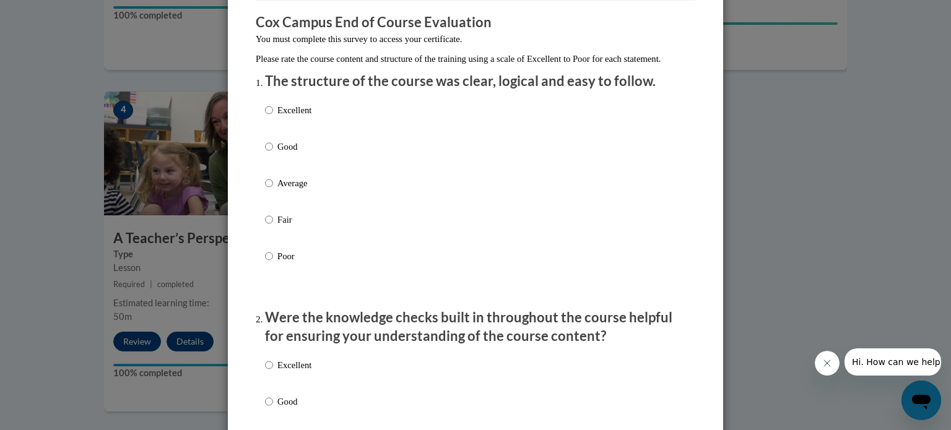
scroll to position [104, 0]
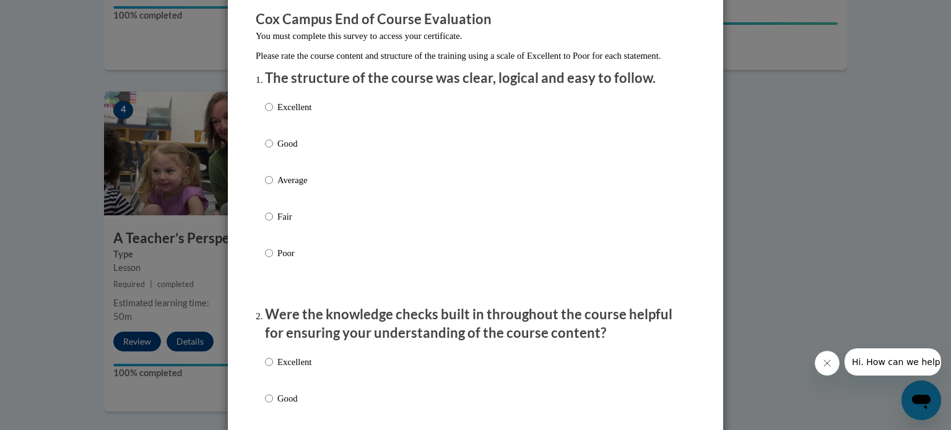
click at [277, 114] on p "Excellent" at bounding box center [294, 107] width 34 height 14
click at [273, 114] on input "Excellent" at bounding box center [269, 107] width 8 height 14
radio input "true"
click at [265, 369] on input "Excellent" at bounding box center [269, 362] width 8 height 14
radio input "true"
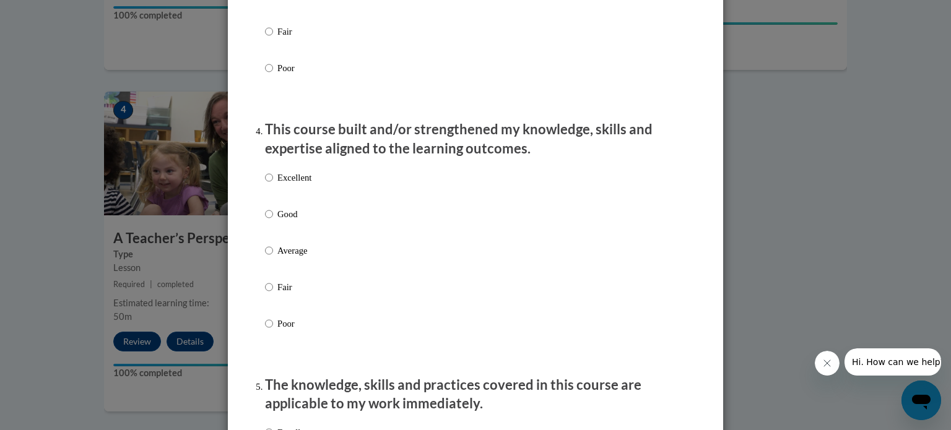
scroll to position [615, 0]
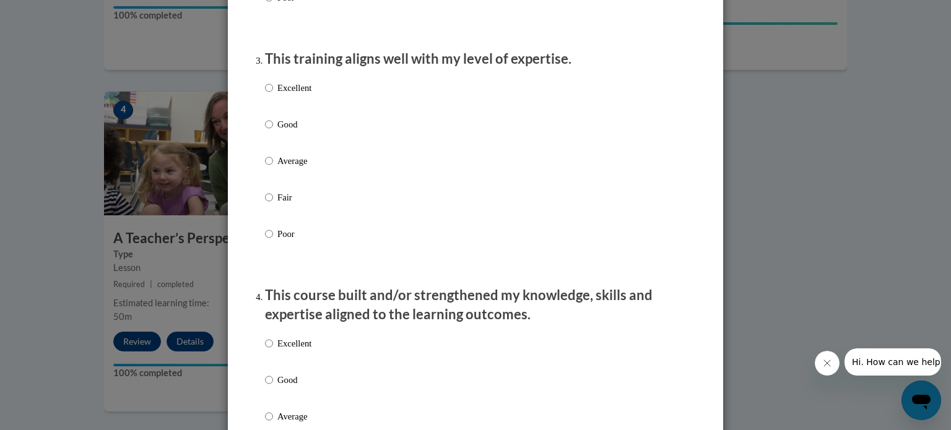
click at [283, 95] on p "Excellent" at bounding box center [294, 88] width 34 height 14
click at [273, 95] on input "Excellent" at bounding box center [269, 88] width 8 height 14
radio input "true"
click at [265, 350] on input "Excellent" at bounding box center [269, 344] width 8 height 14
radio input "true"
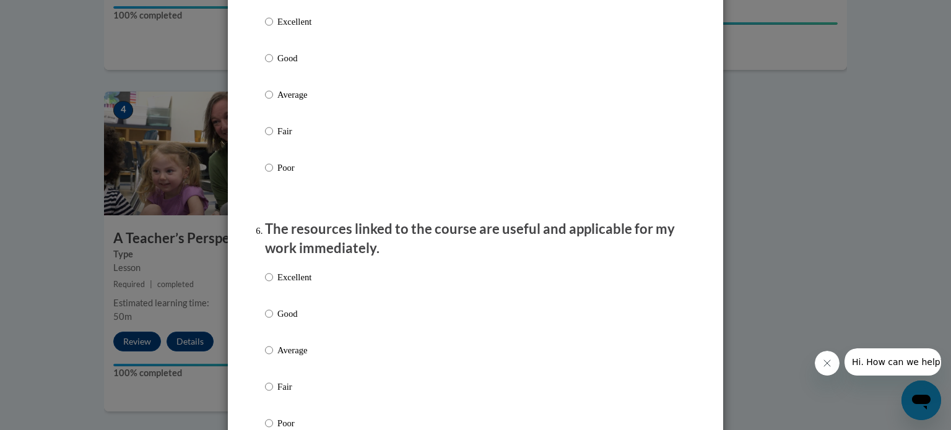
scroll to position [1201, 0]
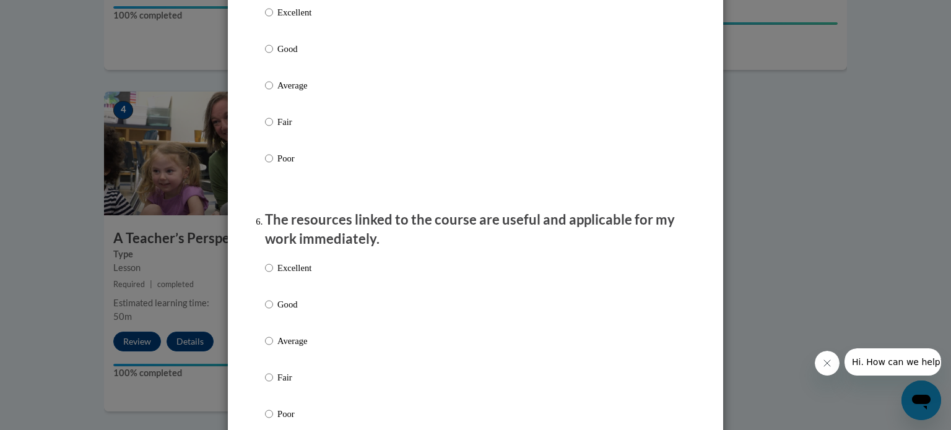
click at [281, 19] on p "Excellent" at bounding box center [294, 13] width 34 height 14
click at [273, 19] on input "Excellent" at bounding box center [269, 13] width 8 height 14
radio input "true"
click at [265, 275] on input "Excellent" at bounding box center [269, 268] width 8 height 14
radio input "true"
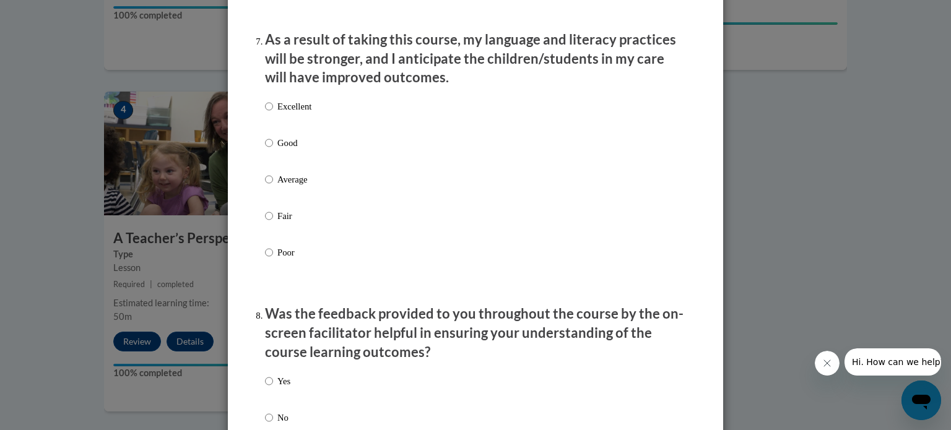
scroll to position [1717, 0]
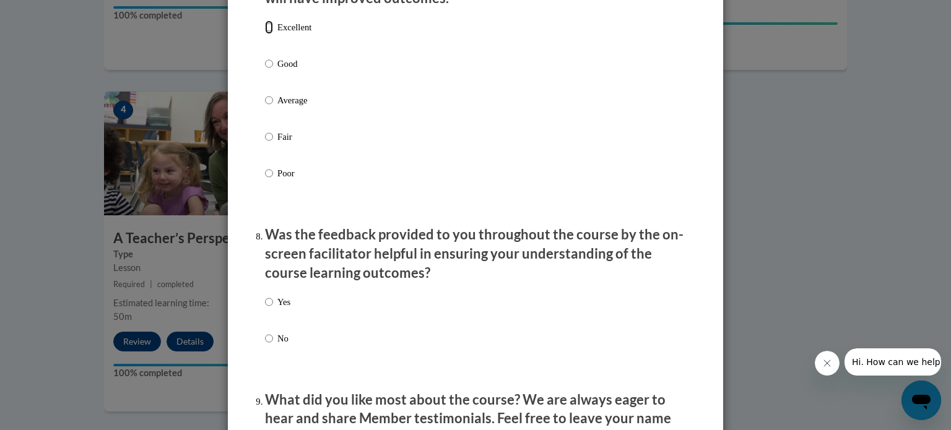
click at [265, 34] on input "Excellent" at bounding box center [269, 27] width 8 height 14
radio input "true"
click at [265, 309] on input "Yes" at bounding box center [269, 302] width 8 height 14
radio input "true"
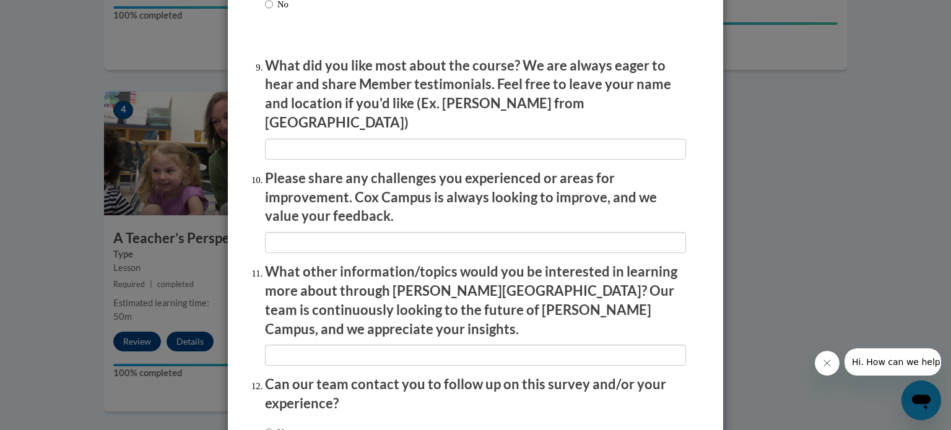
scroll to position [2148, 0]
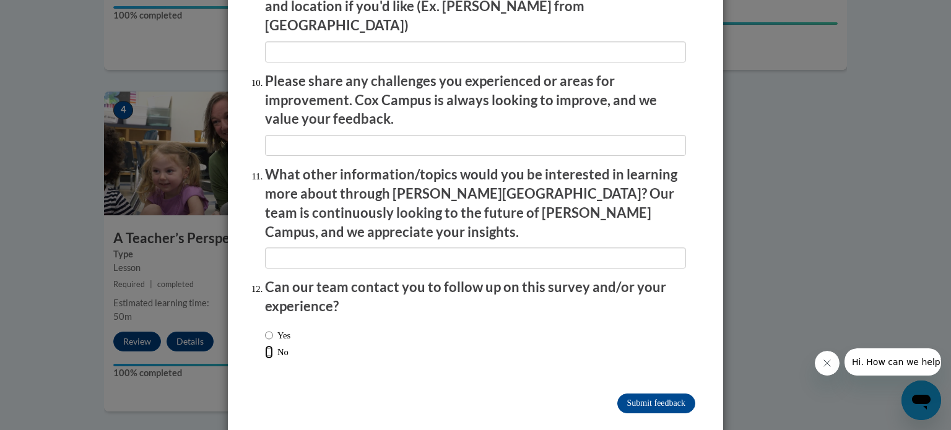
click at [265, 346] on input "No" at bounding box center [269, 353] width 8 height 14
radio input "true"
click at [659, 394] on input "Submit feedback" at bounding box center [656, 404] width 78 height 20
